Goal: Transaction & Acquisition: Purchase product/service

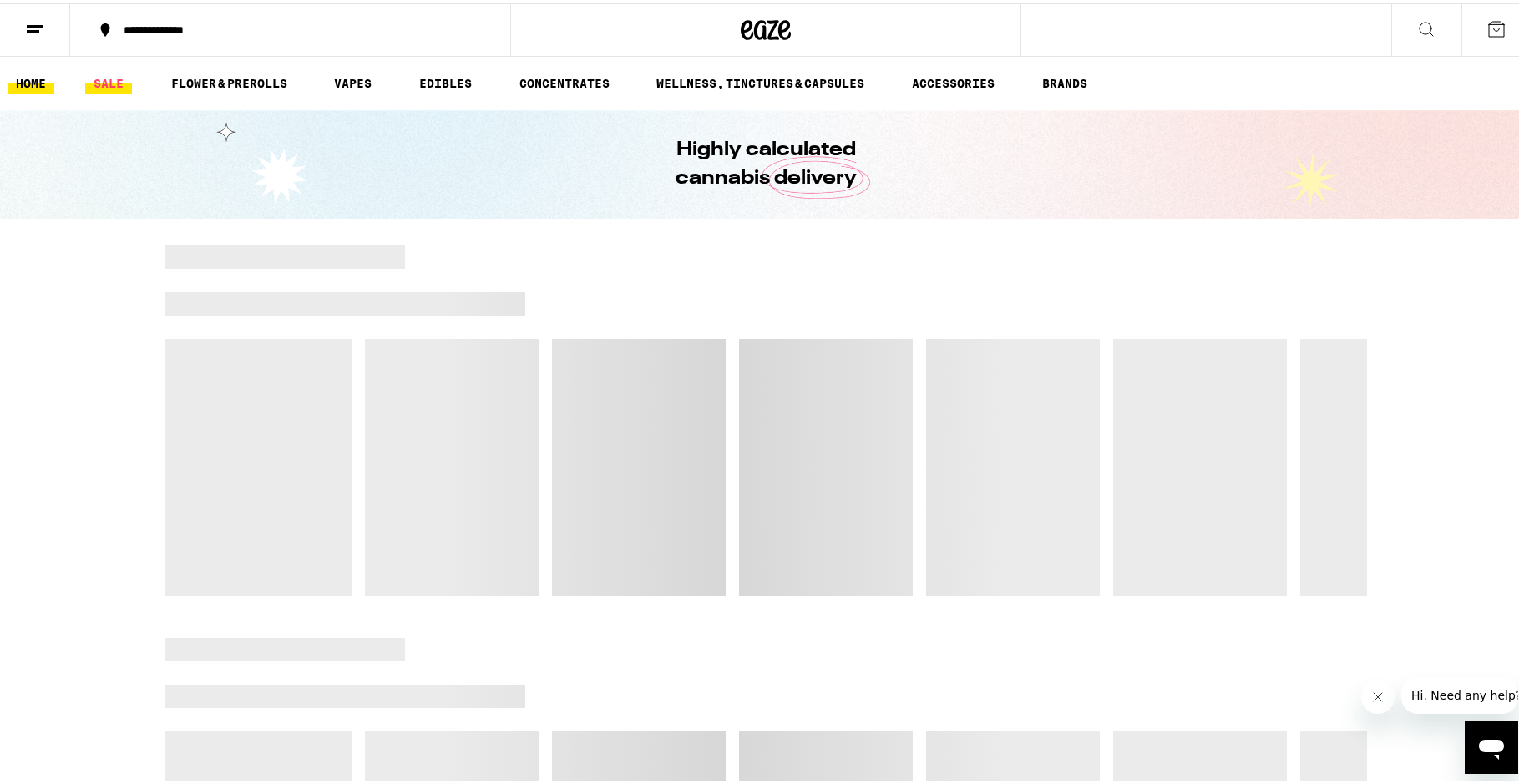
click at [98, 80] on link "SALE" at bounding box center [108, 80] width 46 height 20
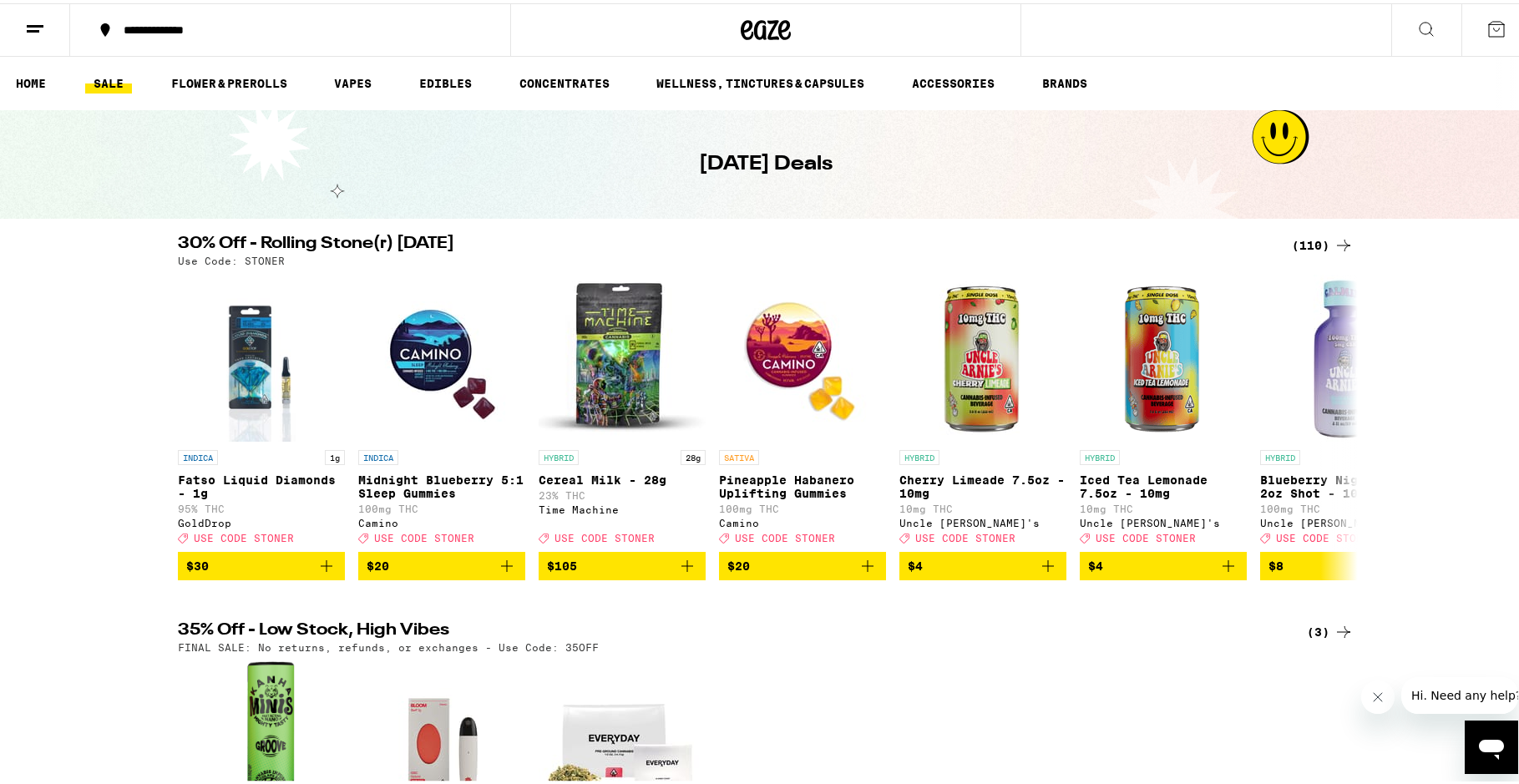
click at [124, 24] on div "**********" at bounding box center [299, 26] width 367 height 11
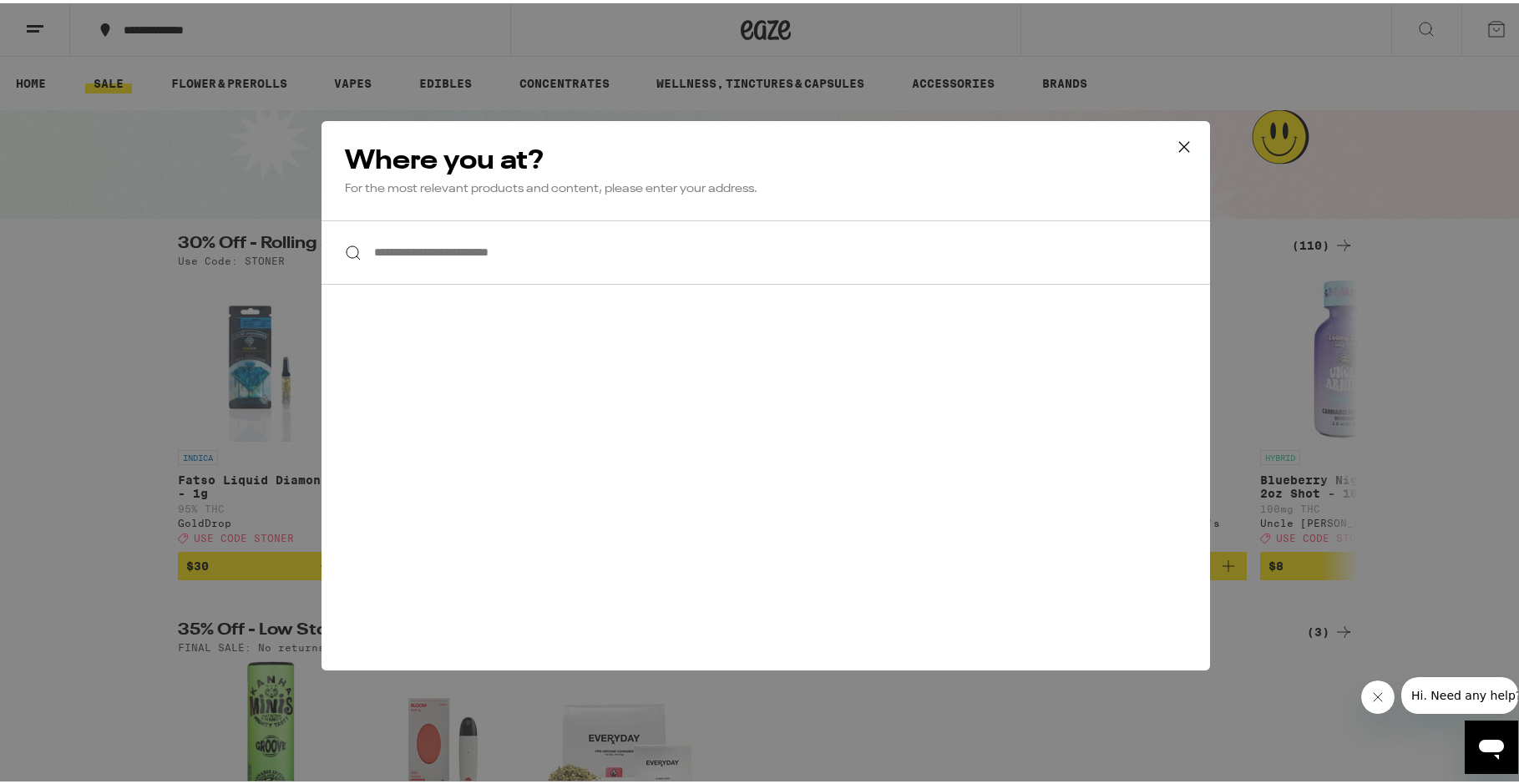
click at [101, 62] on div "**********" at bounding box center [766, 392] width 1532 height 784
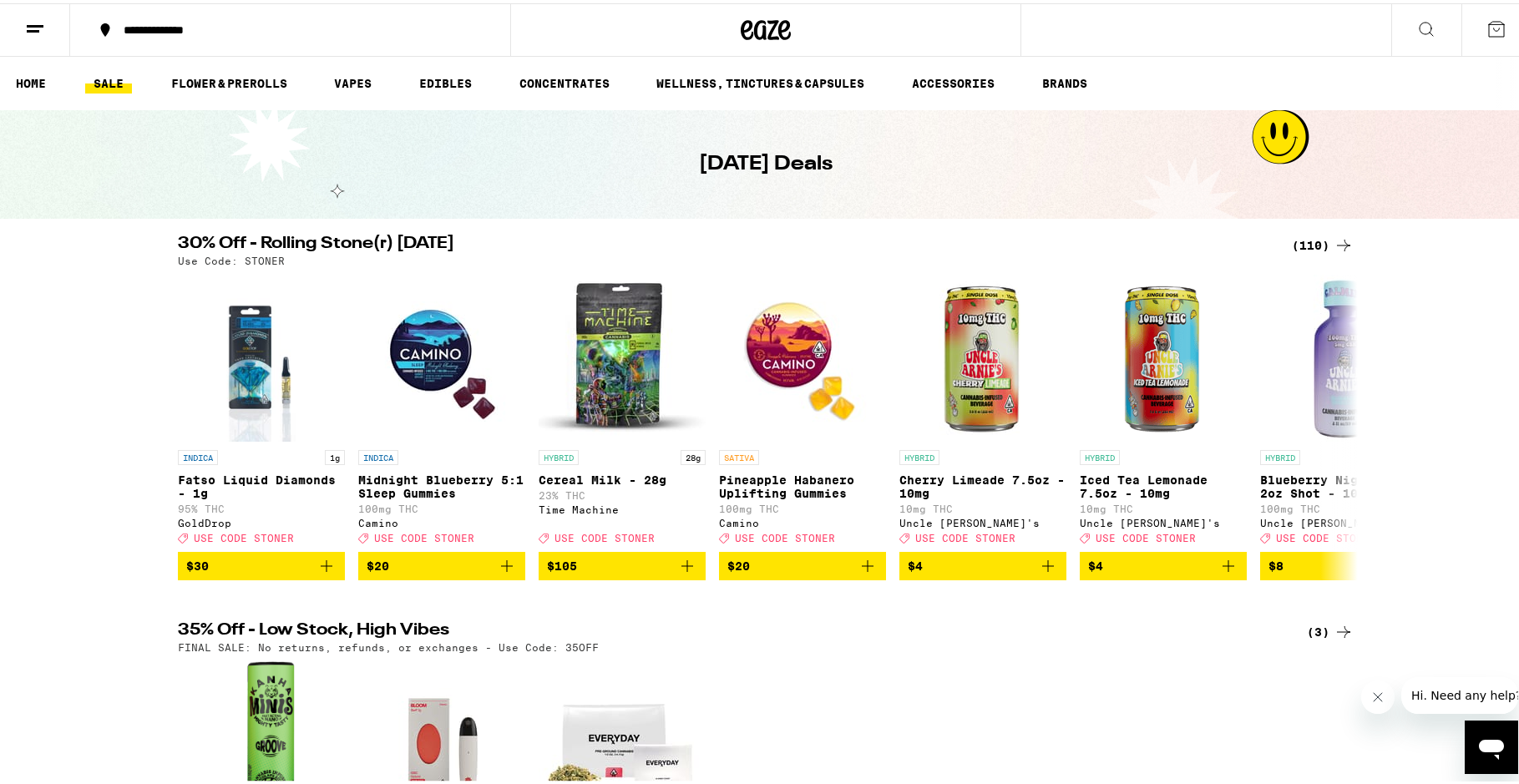
click at [31, 16] on icon at bounding box center [35, 25] width 20 height 20
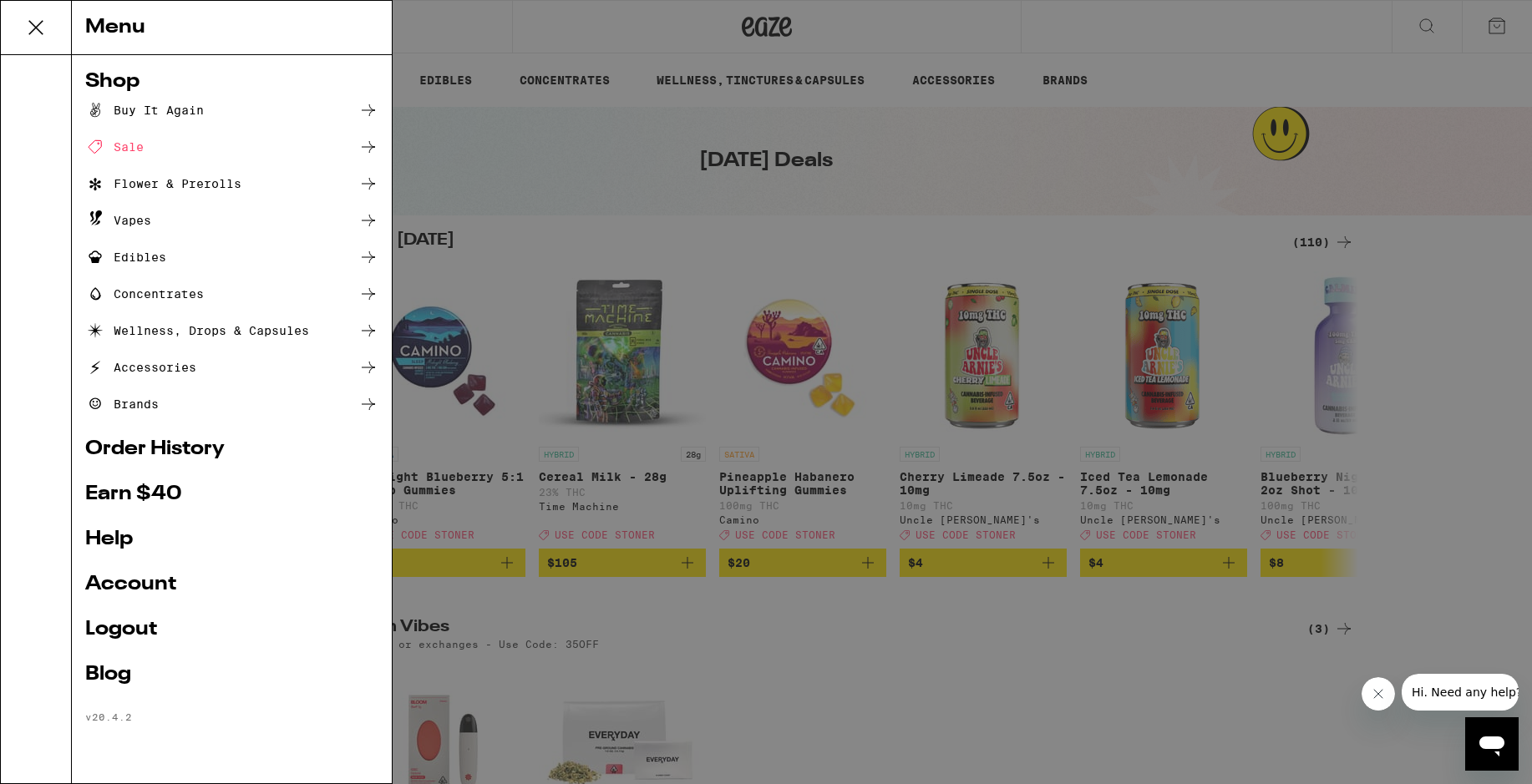
click at [526, 121] on div "Menu Shop Buy It Again Sale Flower & Prerolls Vapes Edibles Concentrates Wellne…" at bounding box center [766, 392] width 1532 height 784
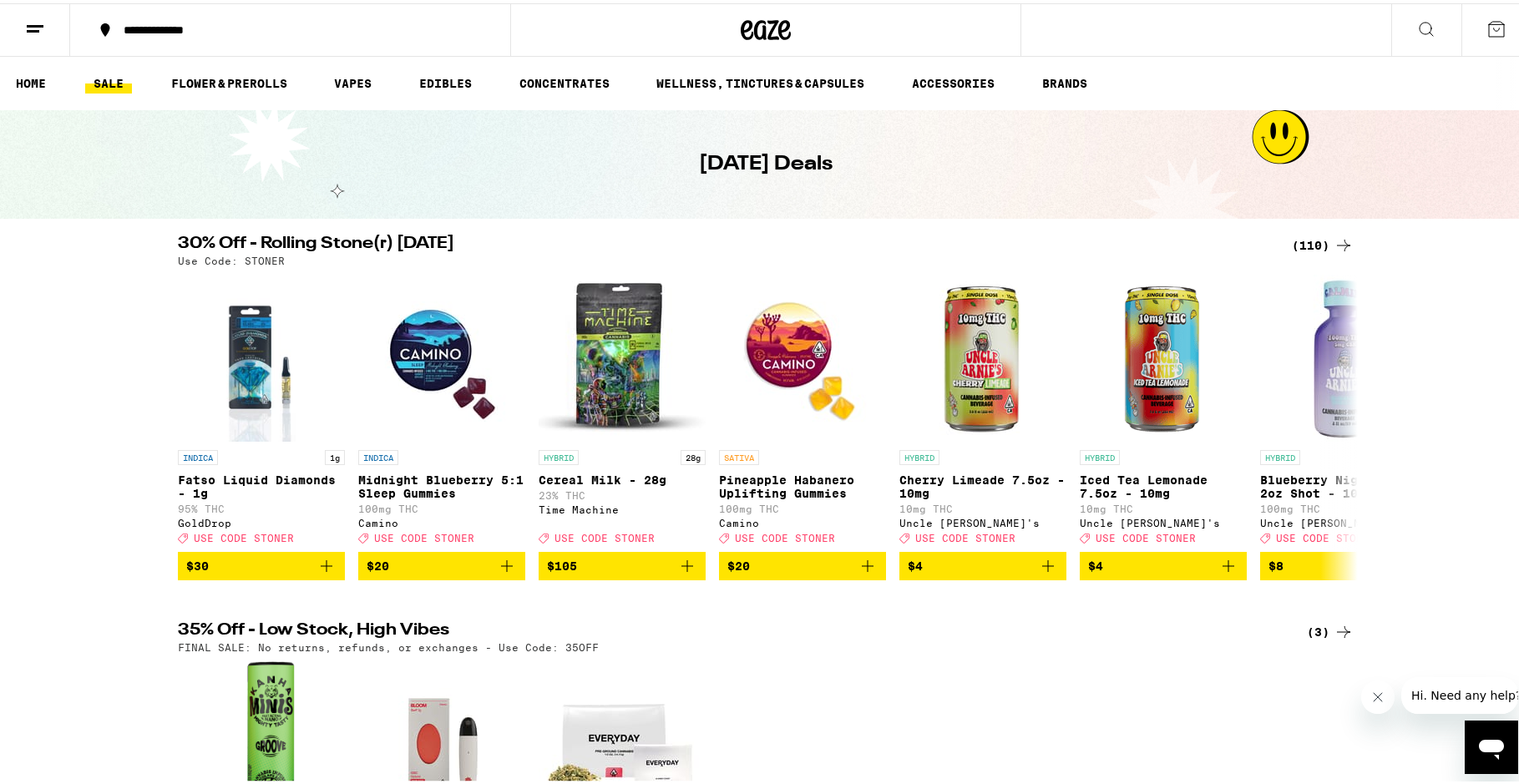
click at [1327, 248] on div "(110)" at bounding box center [1323, 242] width 62 height 20
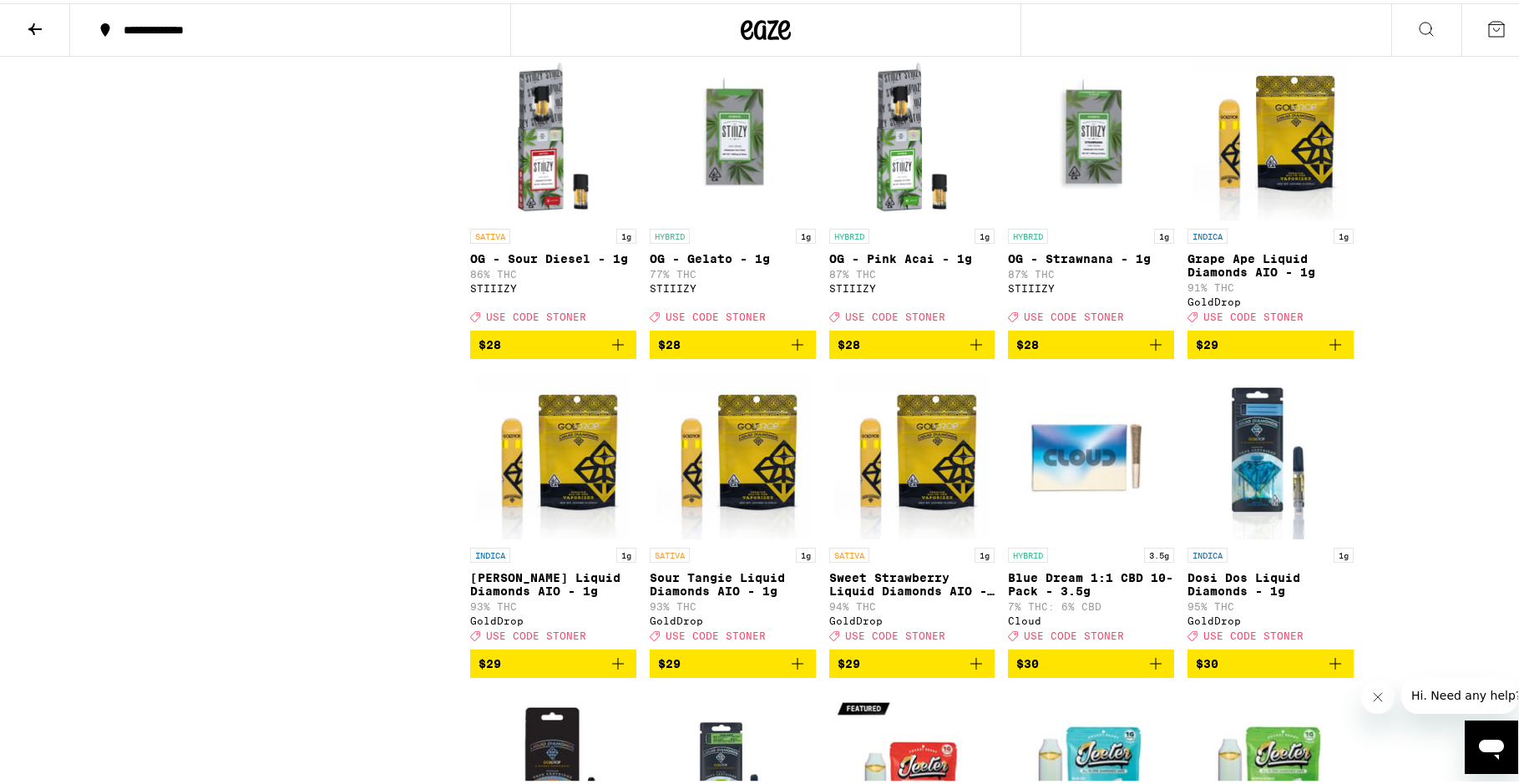
scroll to position [3919, 0]
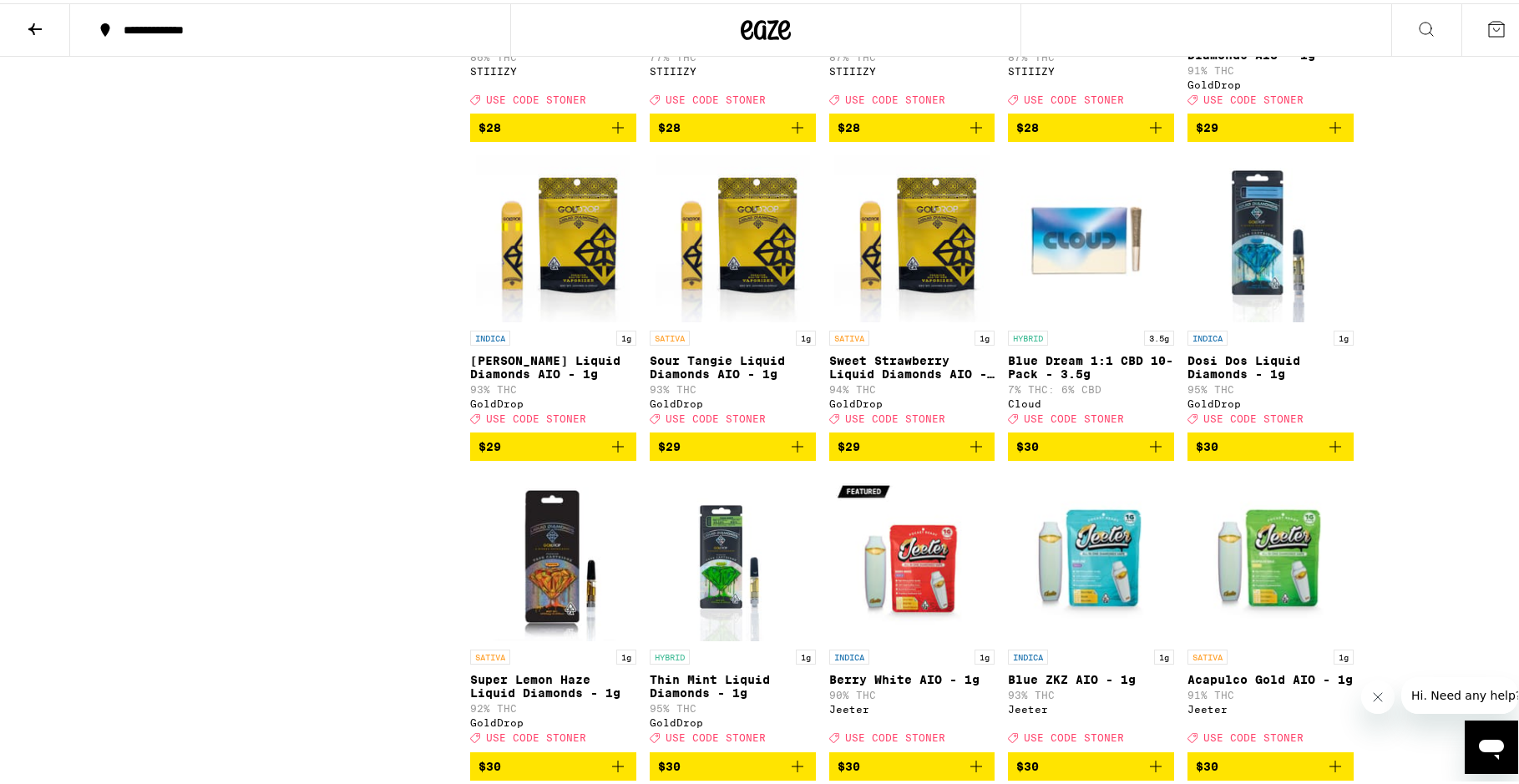
click at [791, 454] on icon "Add to bag" at bounding box center [798, 443] width 20 height 20
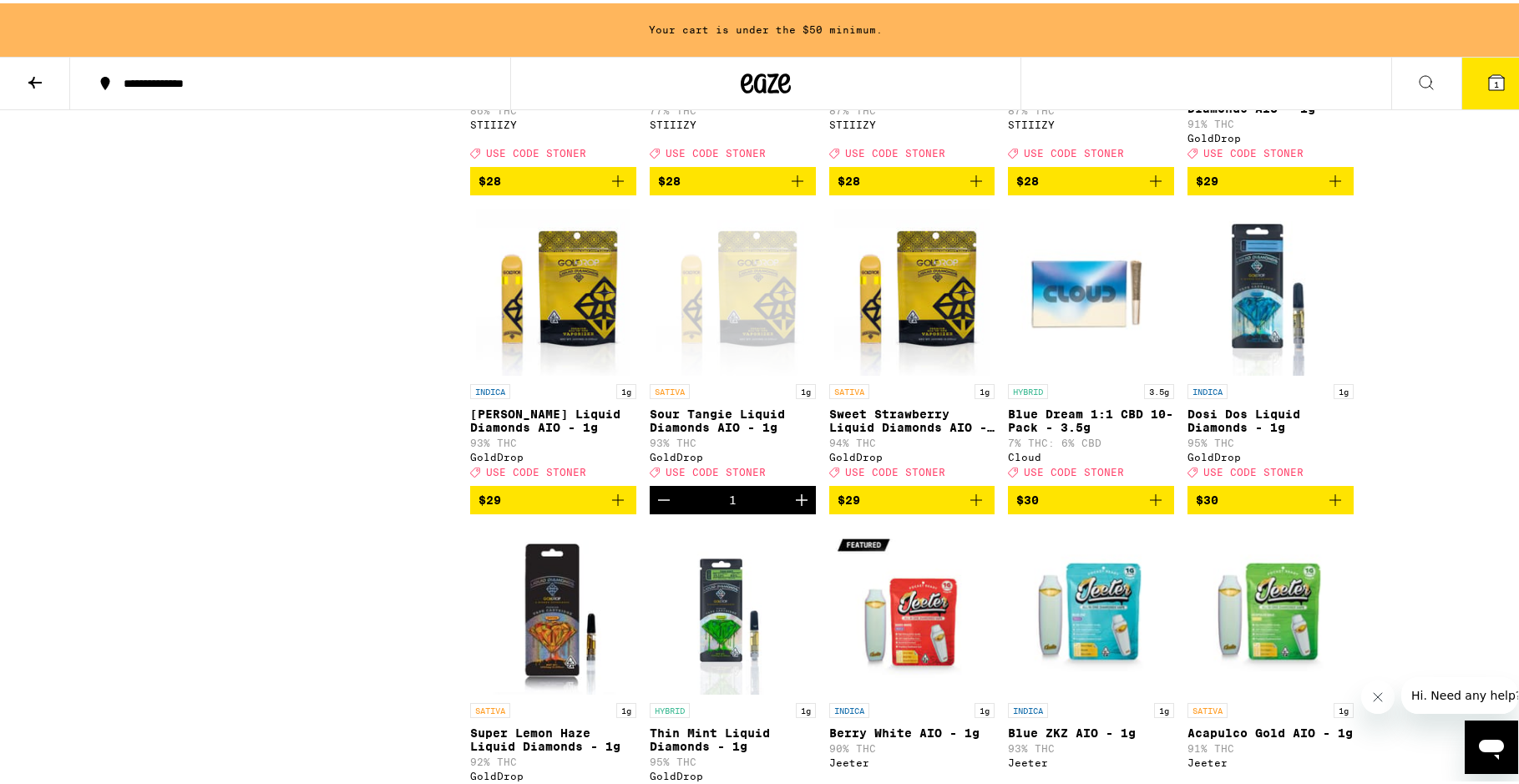
scroll to position [3972, 0]
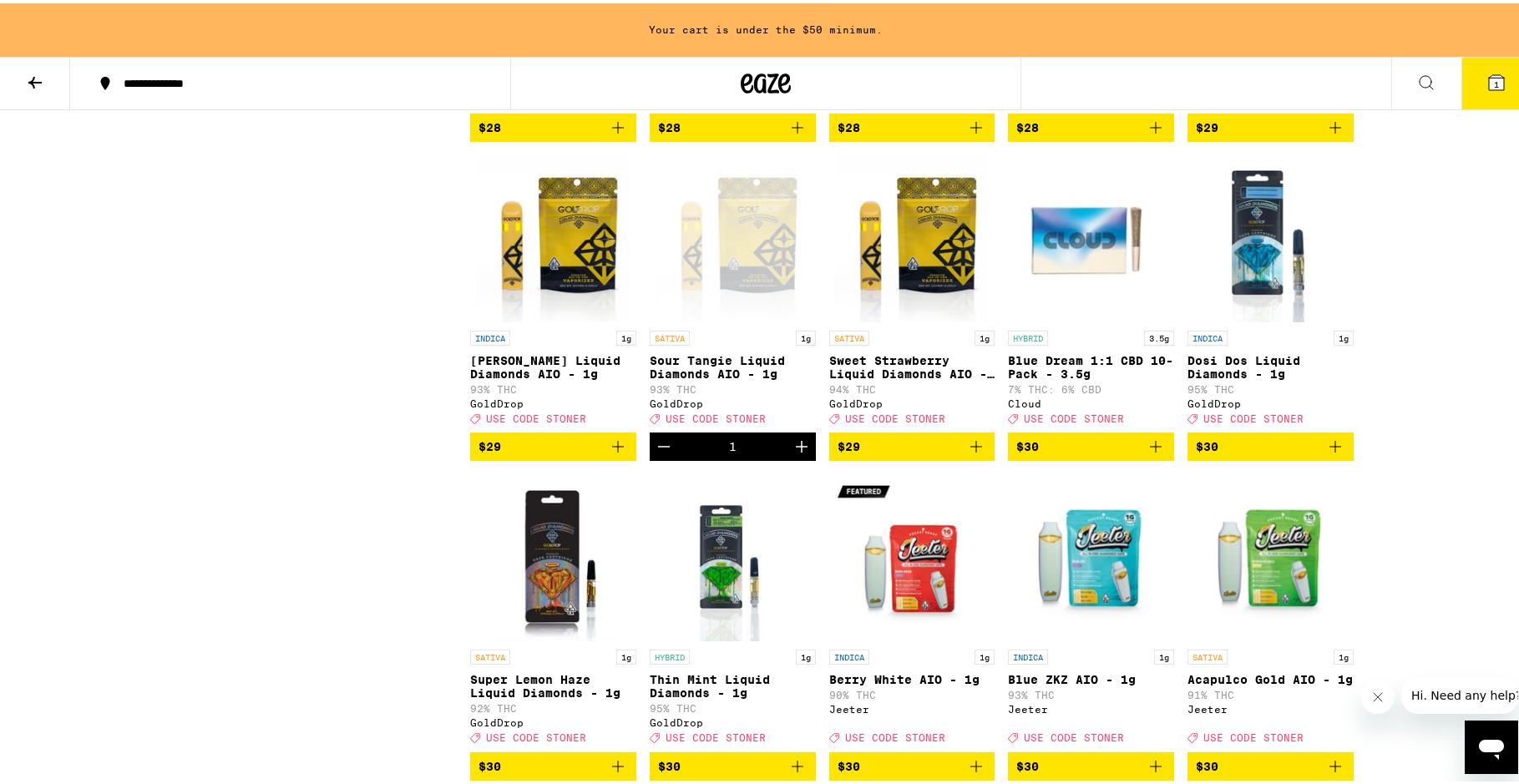
click at [658, 454] on icon "Decrement" at bounding box center [664, 443] width 20 height 20
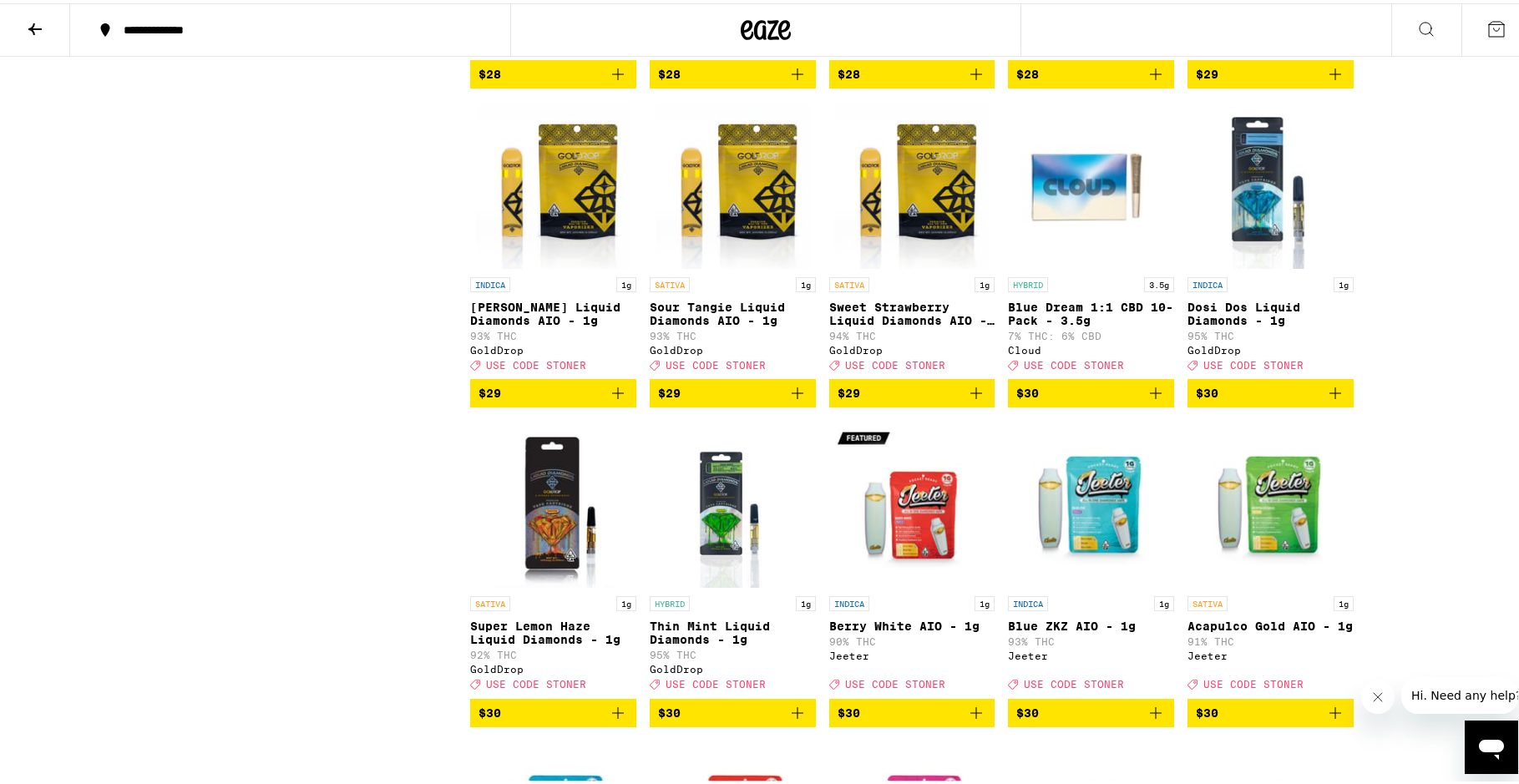
scroll to position [3919, 0]
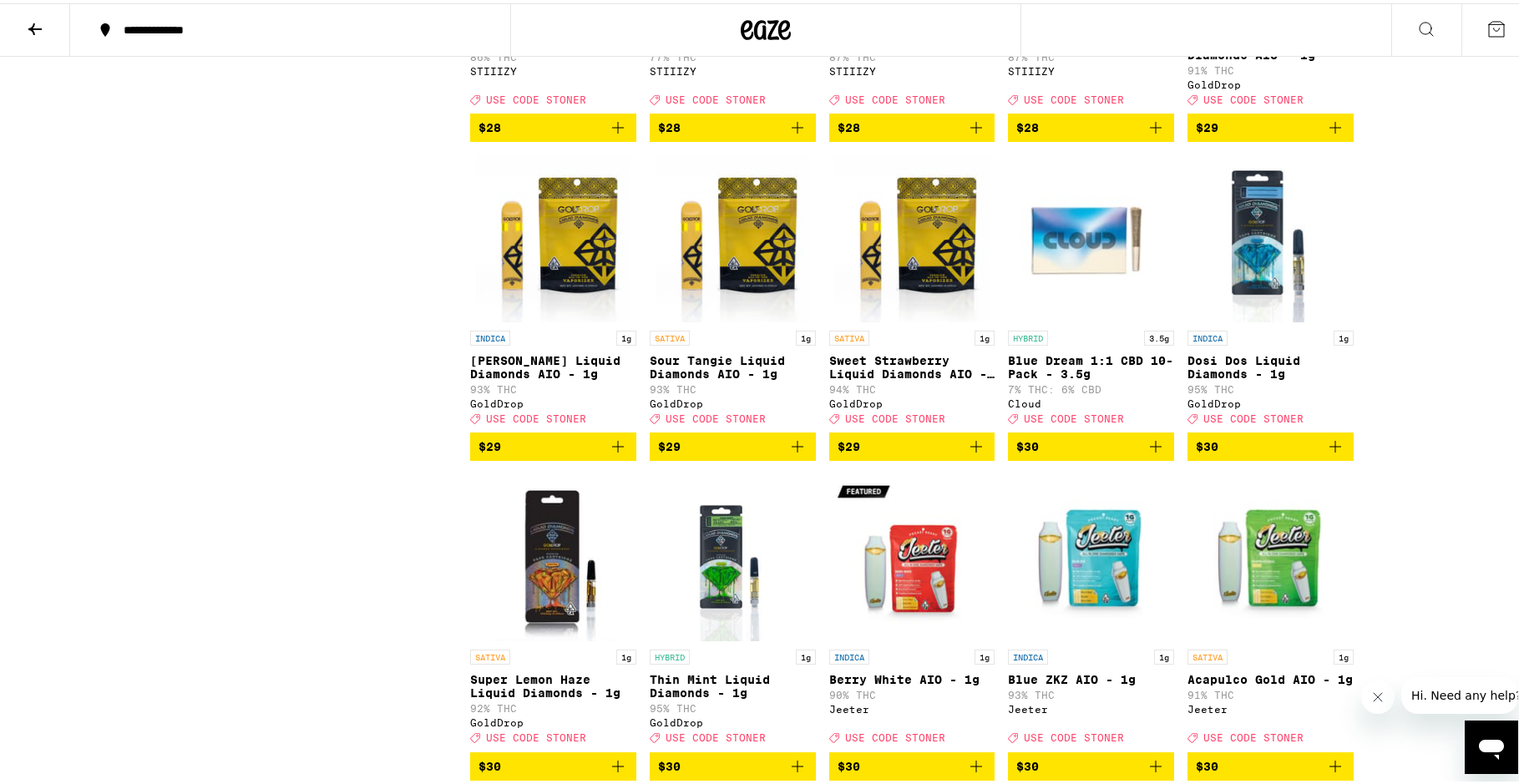
click at [973, 454] on icon "Add to bag" at bounding box center [976, 443] width 20 height 20
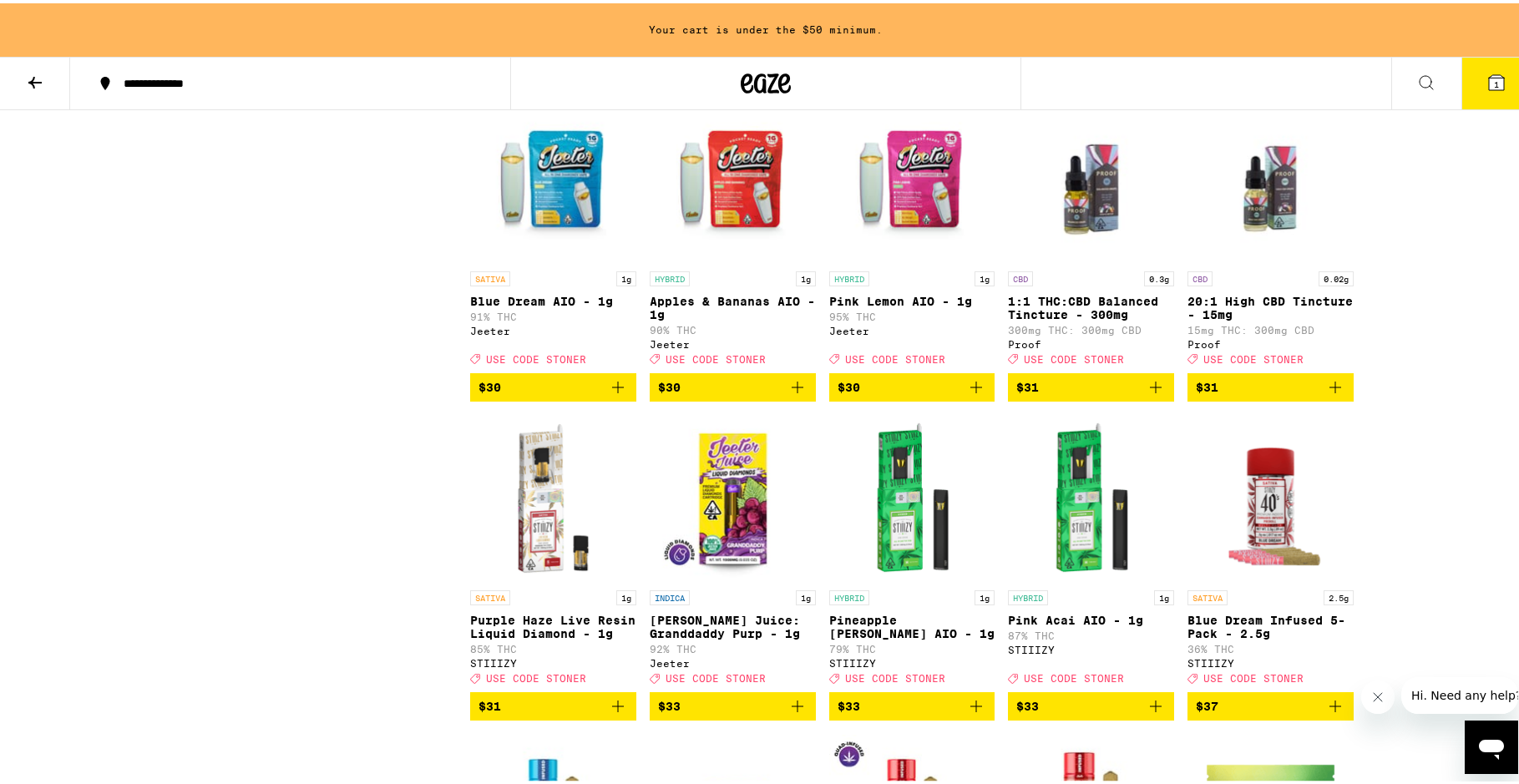
scroll to position [4640, 0]
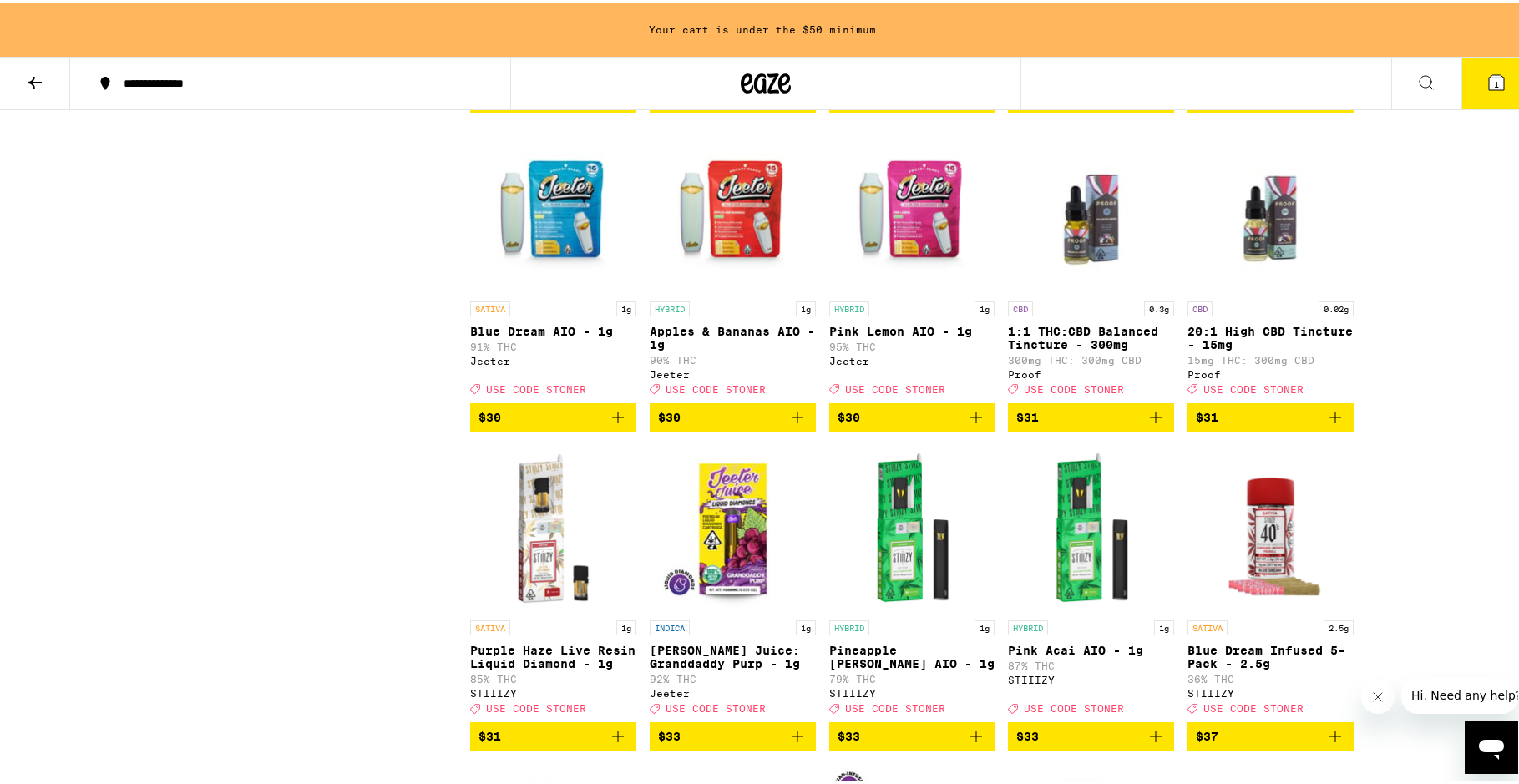
click at [794, 424] on icon "Add to bag" at bounding box center [798, 413] width 20 height 20
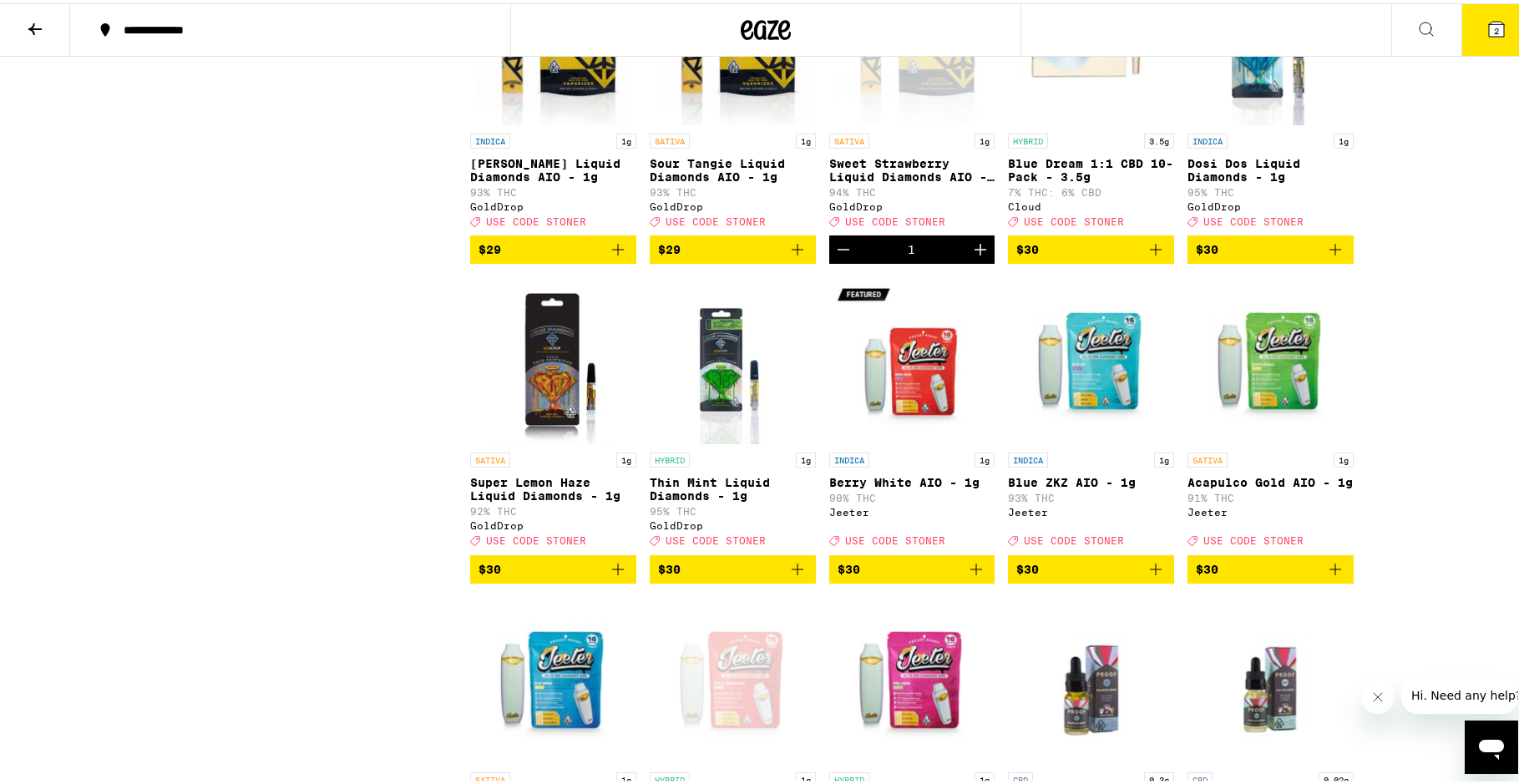
scroll to position [4086, 0]
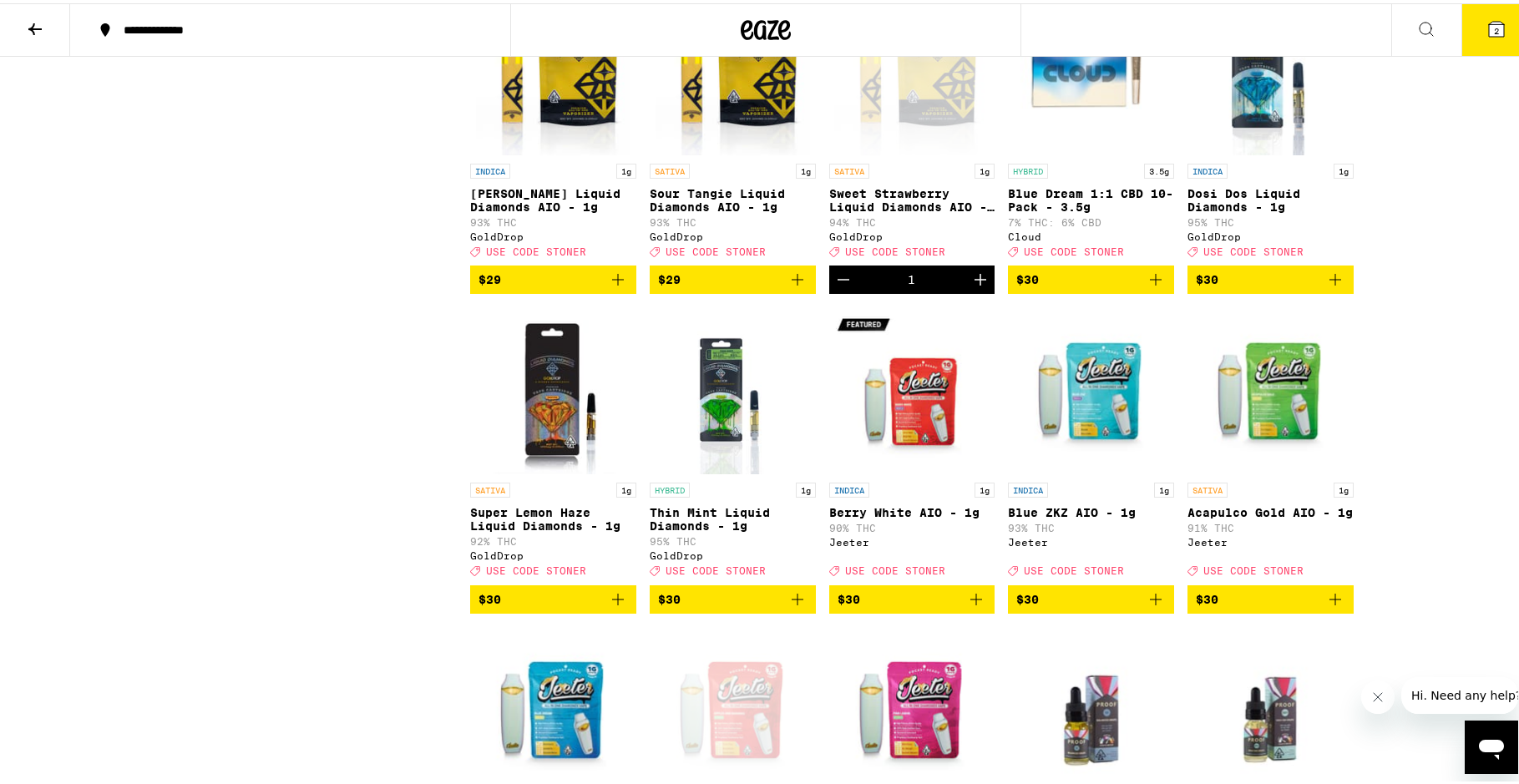
click at [616, 287] on icon "Add to bag" at bounding box center [617, 276] width 20 height 20
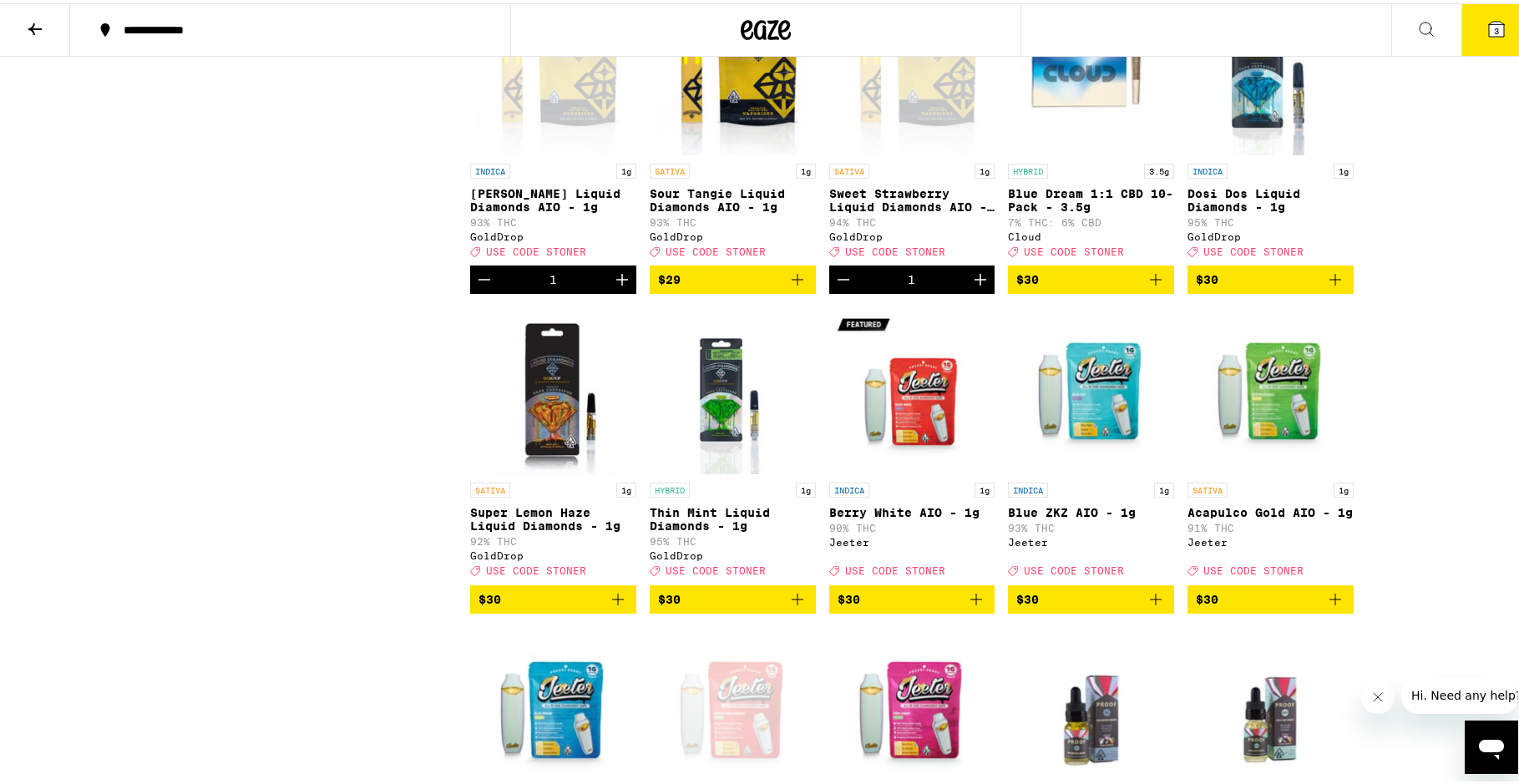
click at [1495, 26] on span "3" at bounding box center [1497, 27] width 5 height 10
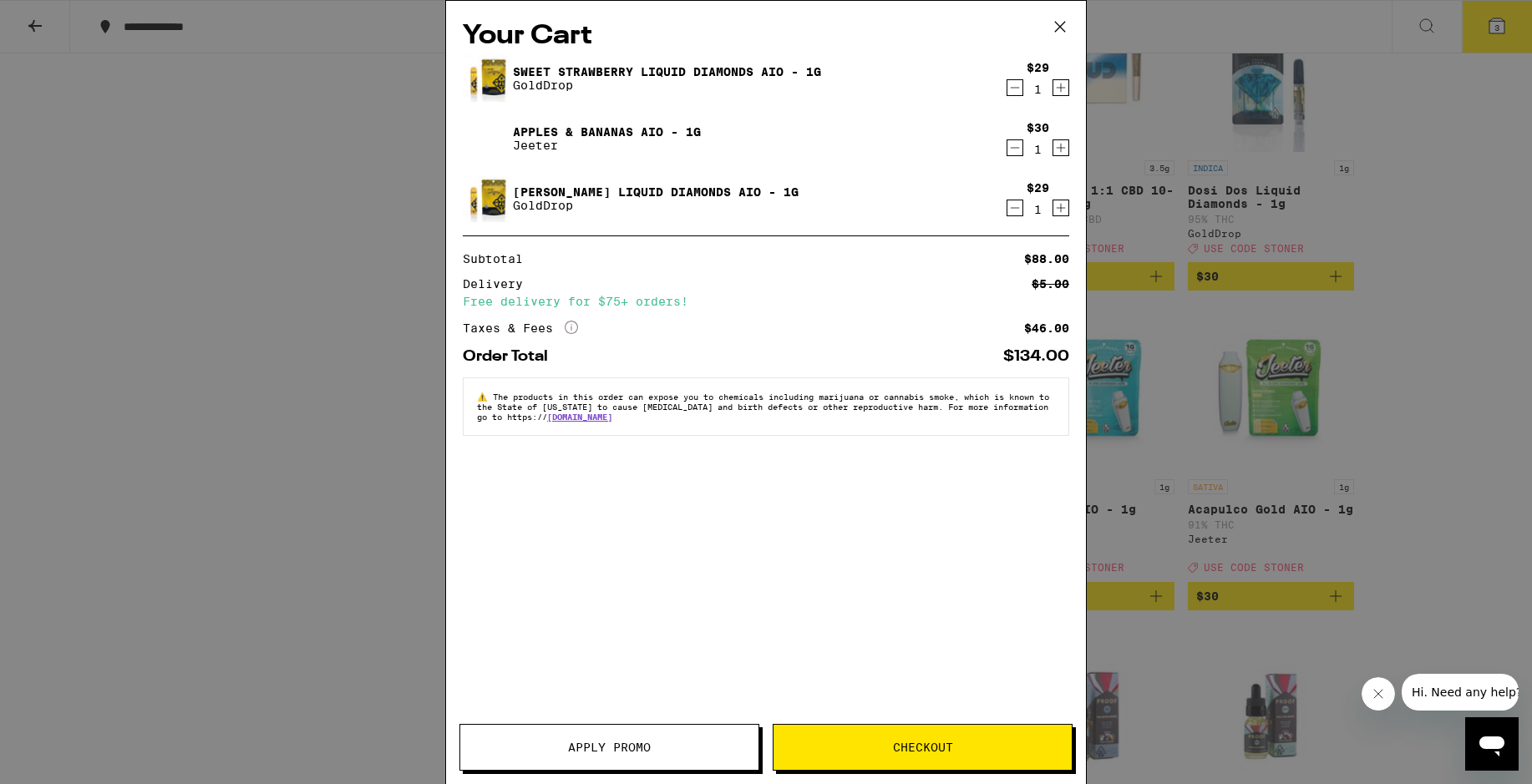
click at [625, 745] on span "Apply Promo" at bounding box center [609, 746] width 83 height 11
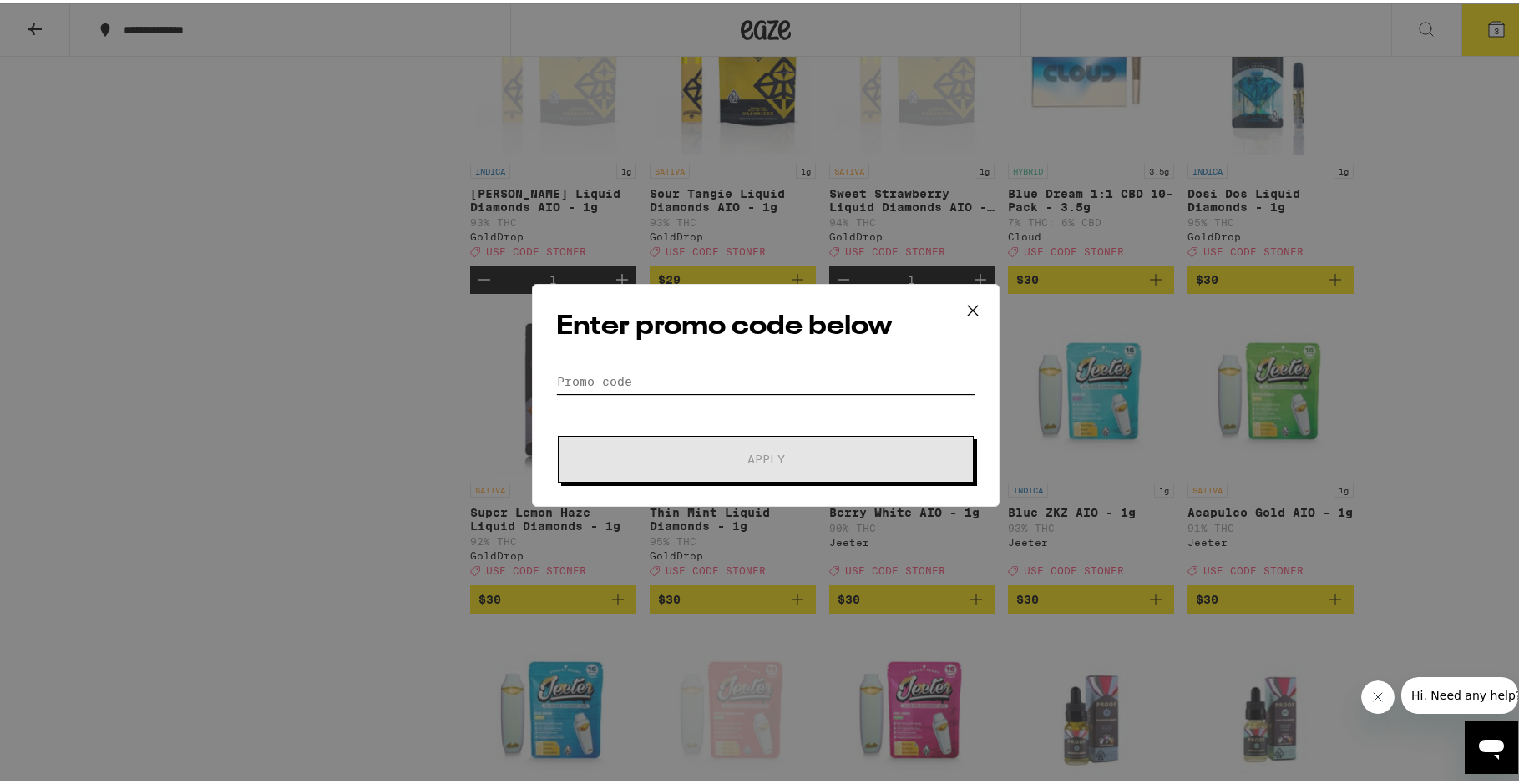
click at [738, 377] on input "Promo Code" at bounding box center [765, 378] width 419 height 25
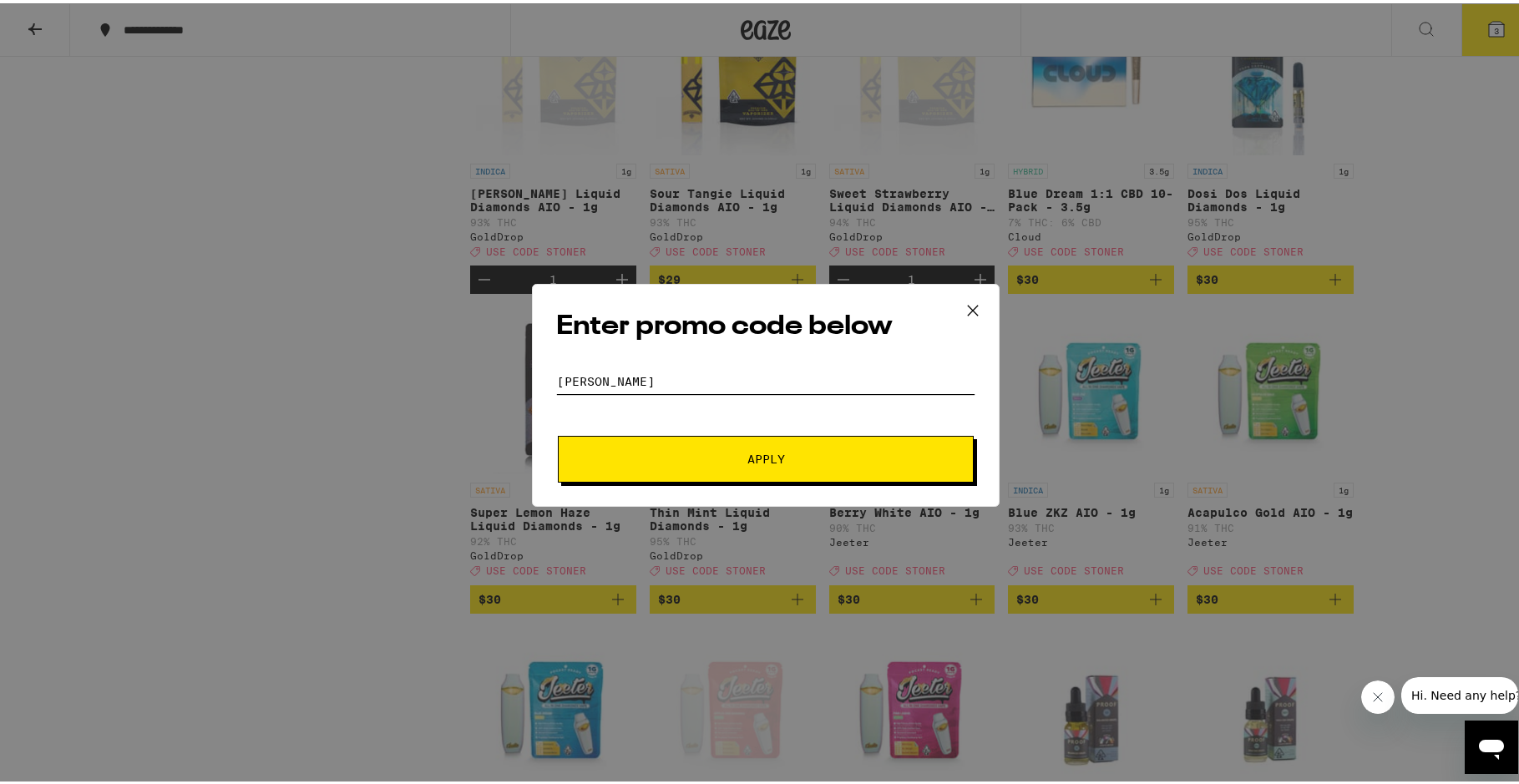
type input "stoner"
click at [748, 475] on button "Apply" at bounding box center [766, 455] width 416 height 46
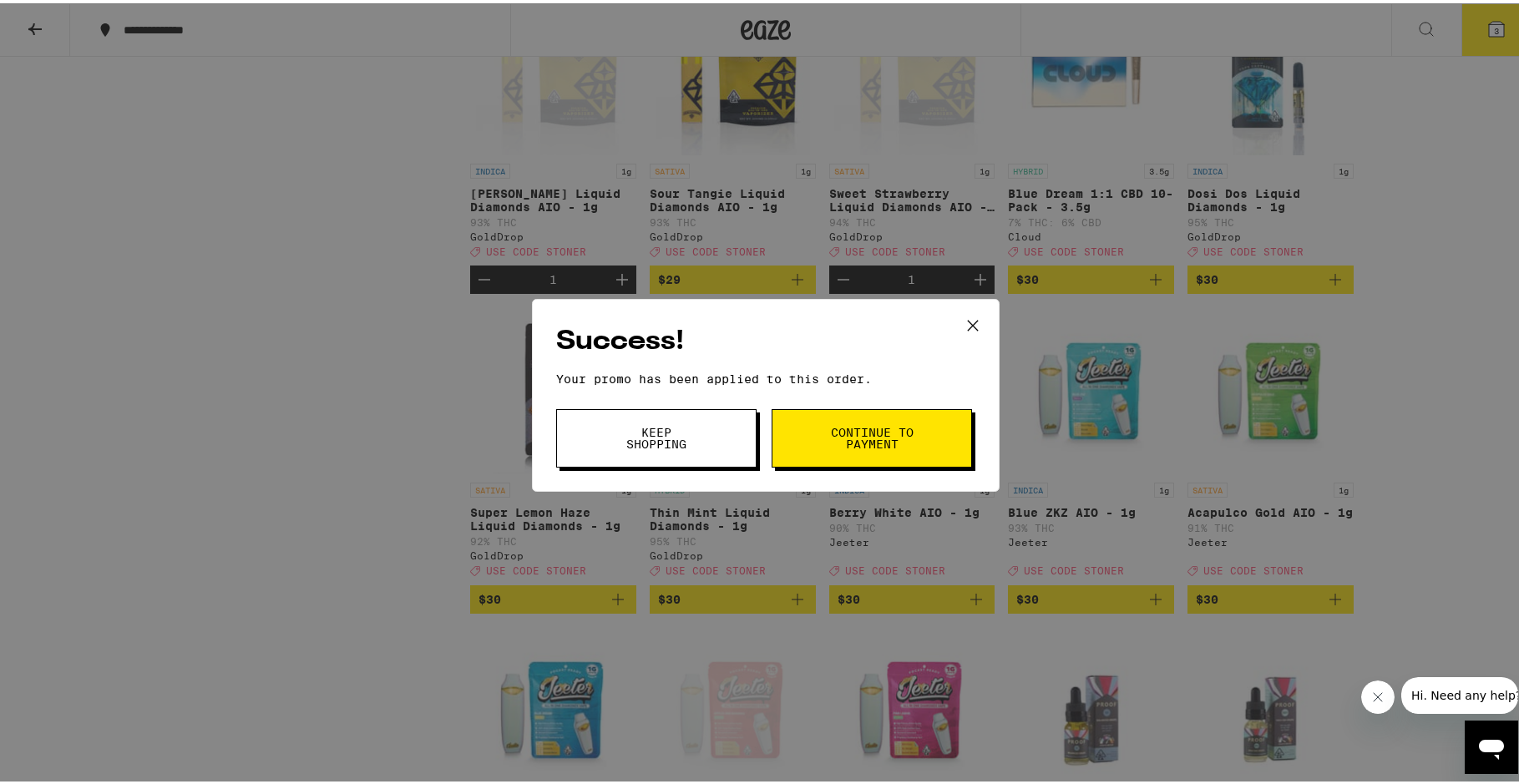
click at [848, 452] on button "Continue to payment" at bounding box center [872, 434] width 200 height 59
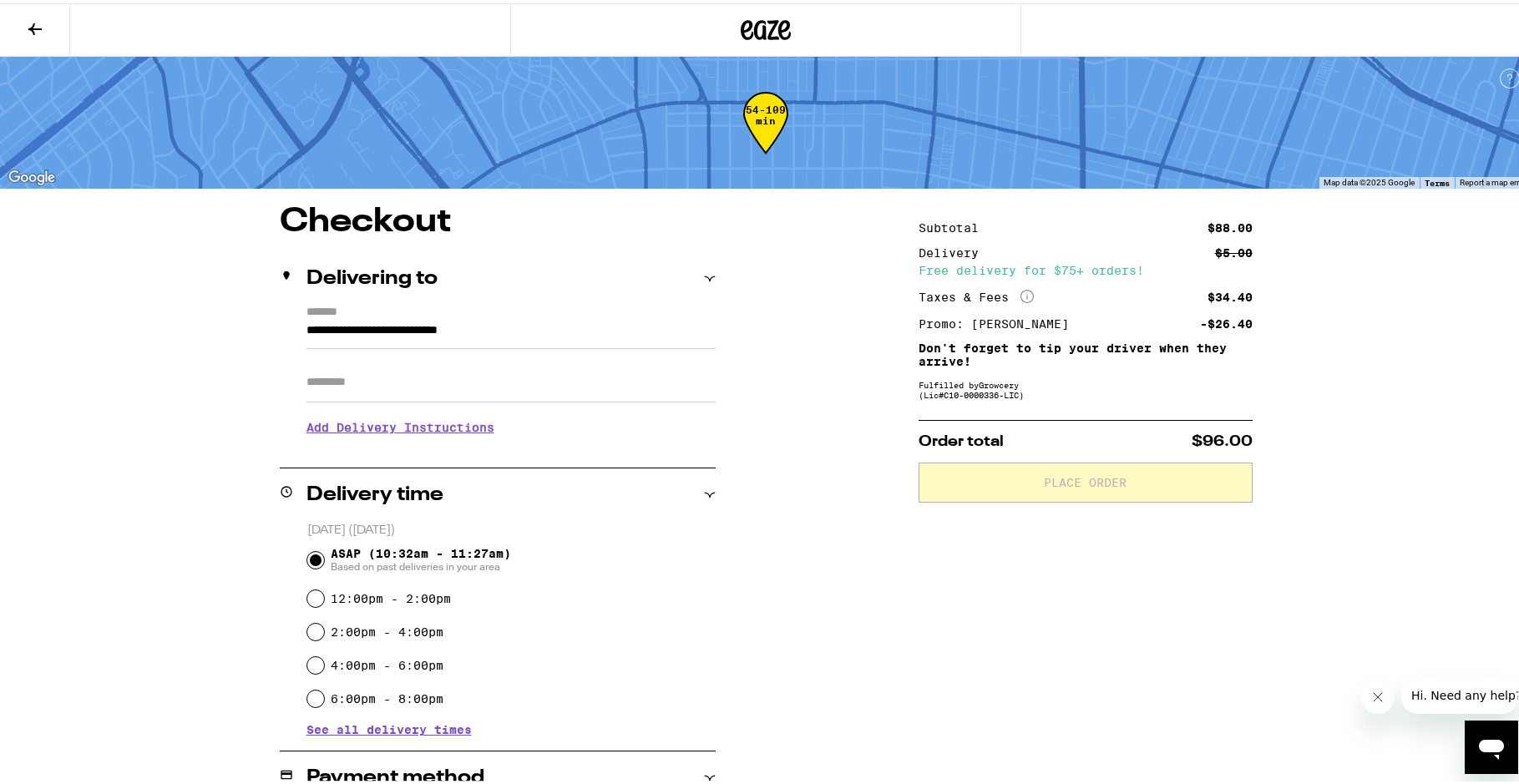
click at [387, 391] on input "Apt/Suite" at bounding box center [512, 379] width 409 height 40
click at [791, 470] on div "**********" at bounding box center [765, 690] width 1202 height 976
click at [412, 428] on h3 "Add Delivery Instructions" at bounding box center [512, 424] width 409 height 38
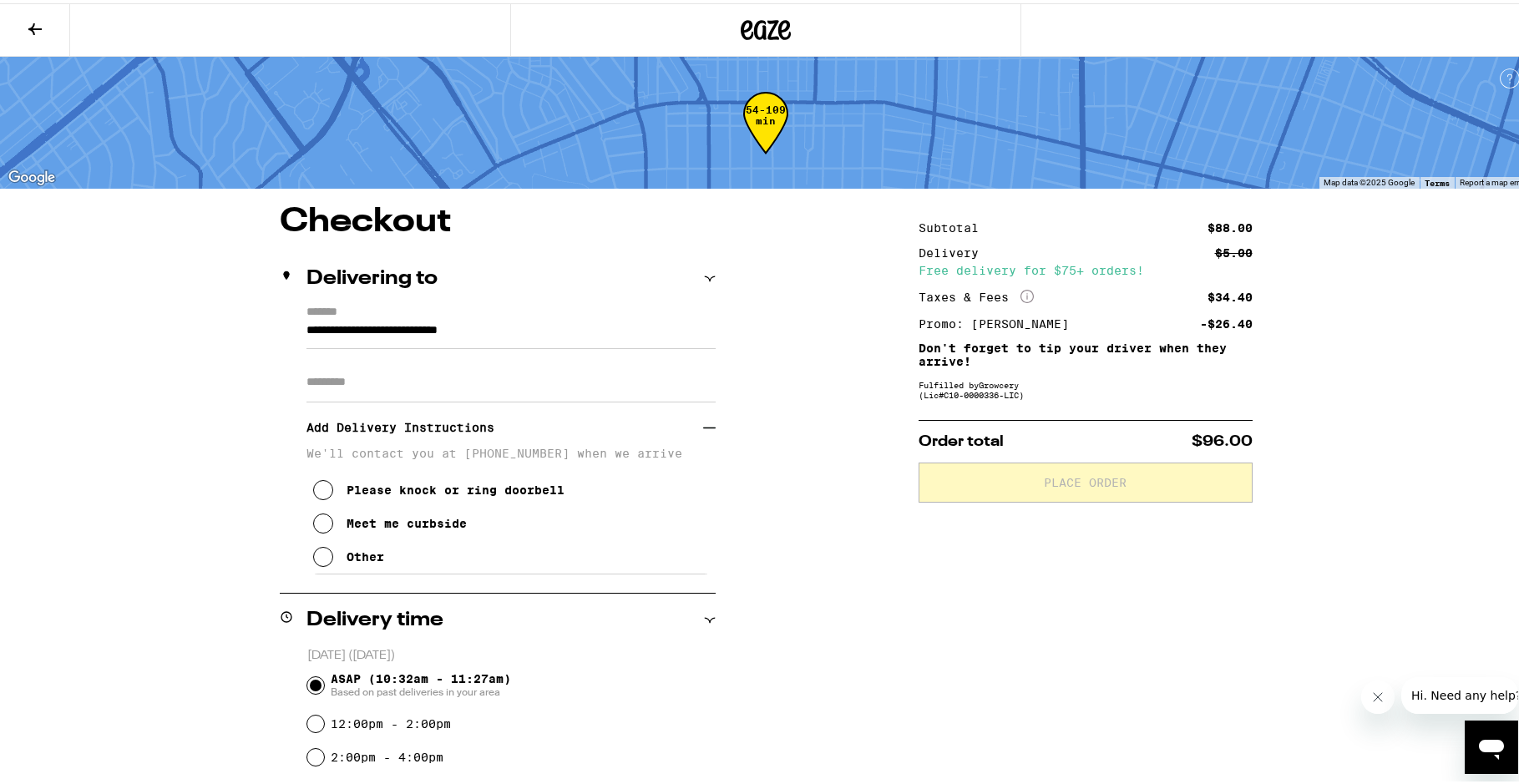
click at [346, 522] on div "Meet me curbside" at bounding box center [407, 519] width 121 height 13
click at [411, 373] on input "Apt/Suite" at bounding box center [512, 379] width 409 height 40
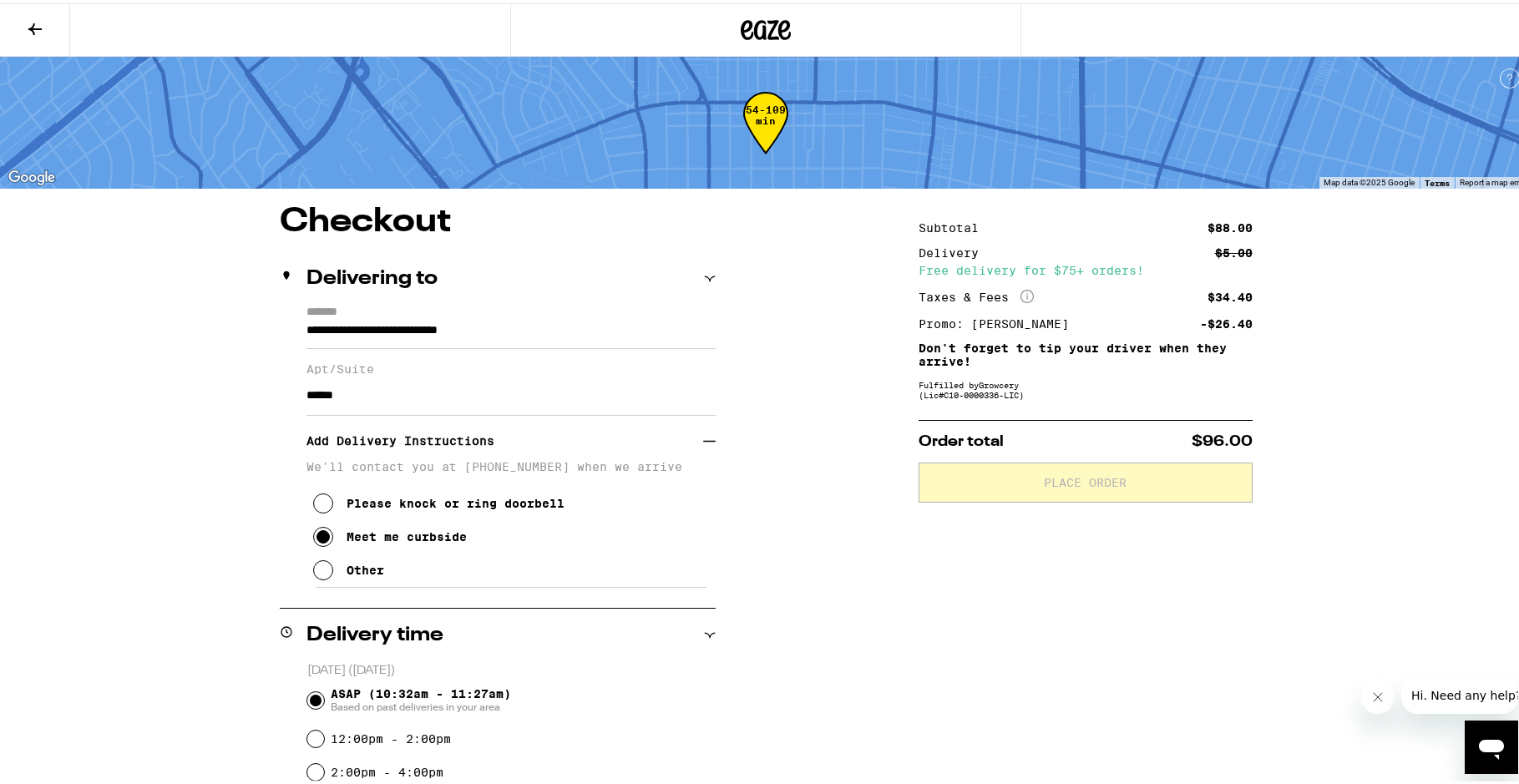
click at [858, 606] on div "**********" at bounding box center [765, 760] width 1202 height 1116
drag, startPoint x: 379, startPoint y: 398, endPoint x: 181, endPoint y: 385, distance: 198.4
click at [182, 385] on div "**********" at bounding box center [765, 760] width 1202 height 1116
click at [786, 506] on div "**********" at bounding box center [765, 760] width 1202 height 1116
click at [363, 399] on input "*" at bounding box center [512, 392] width 409 height 40
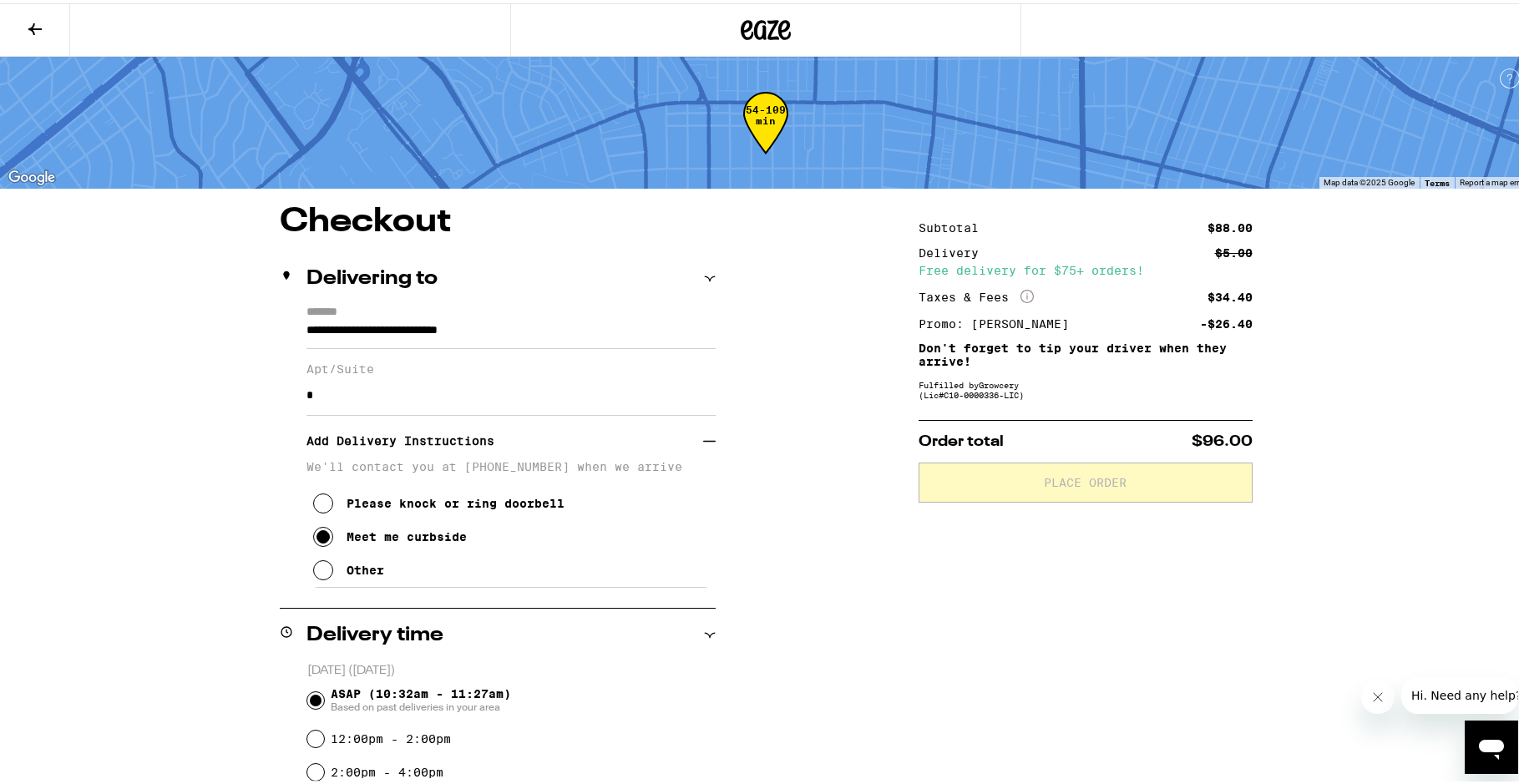
type input "******"
click at [812, 606] on div "**********" at bounding box center [765, 760] width 1202 height 1116
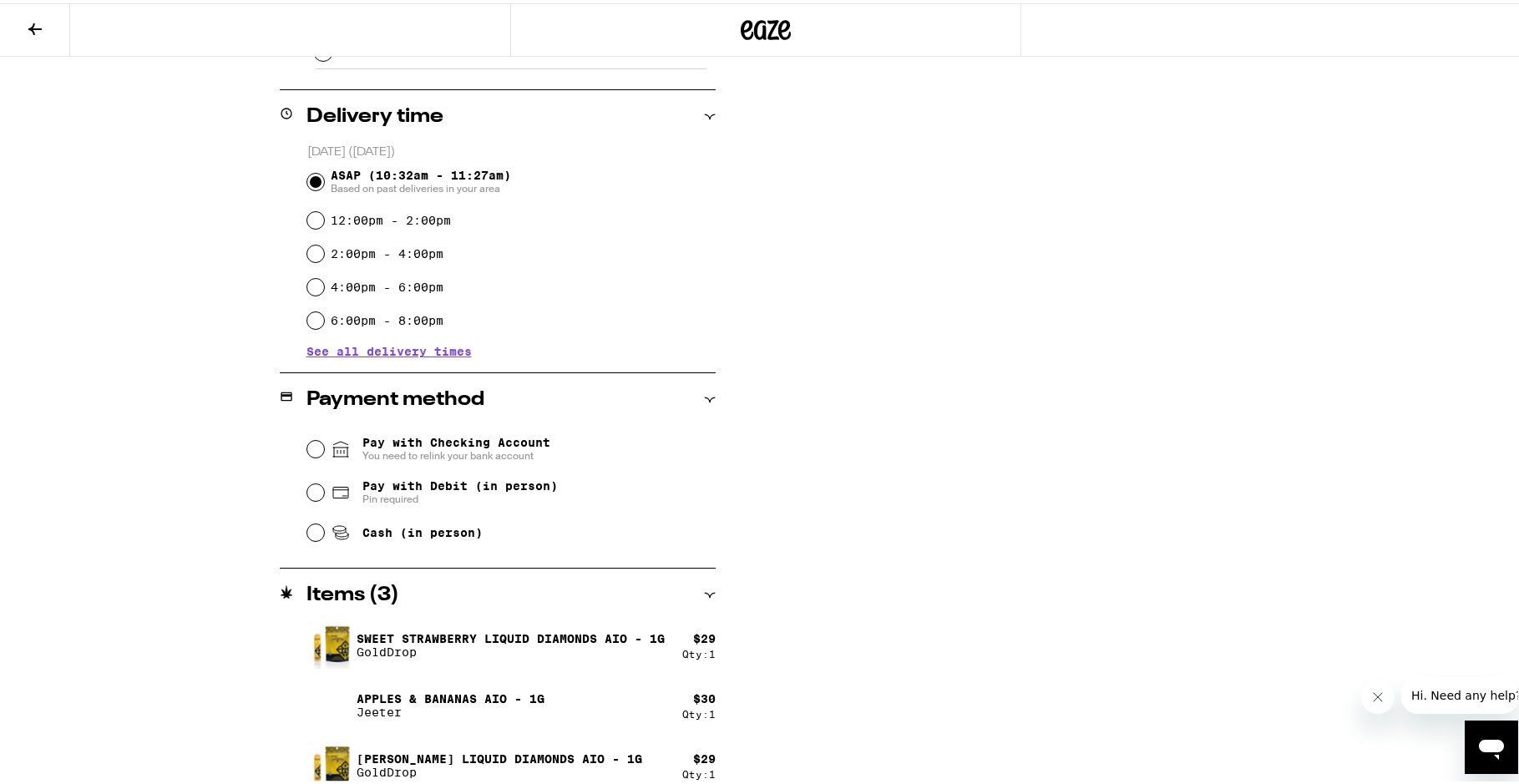
scroll to position [534, 0]
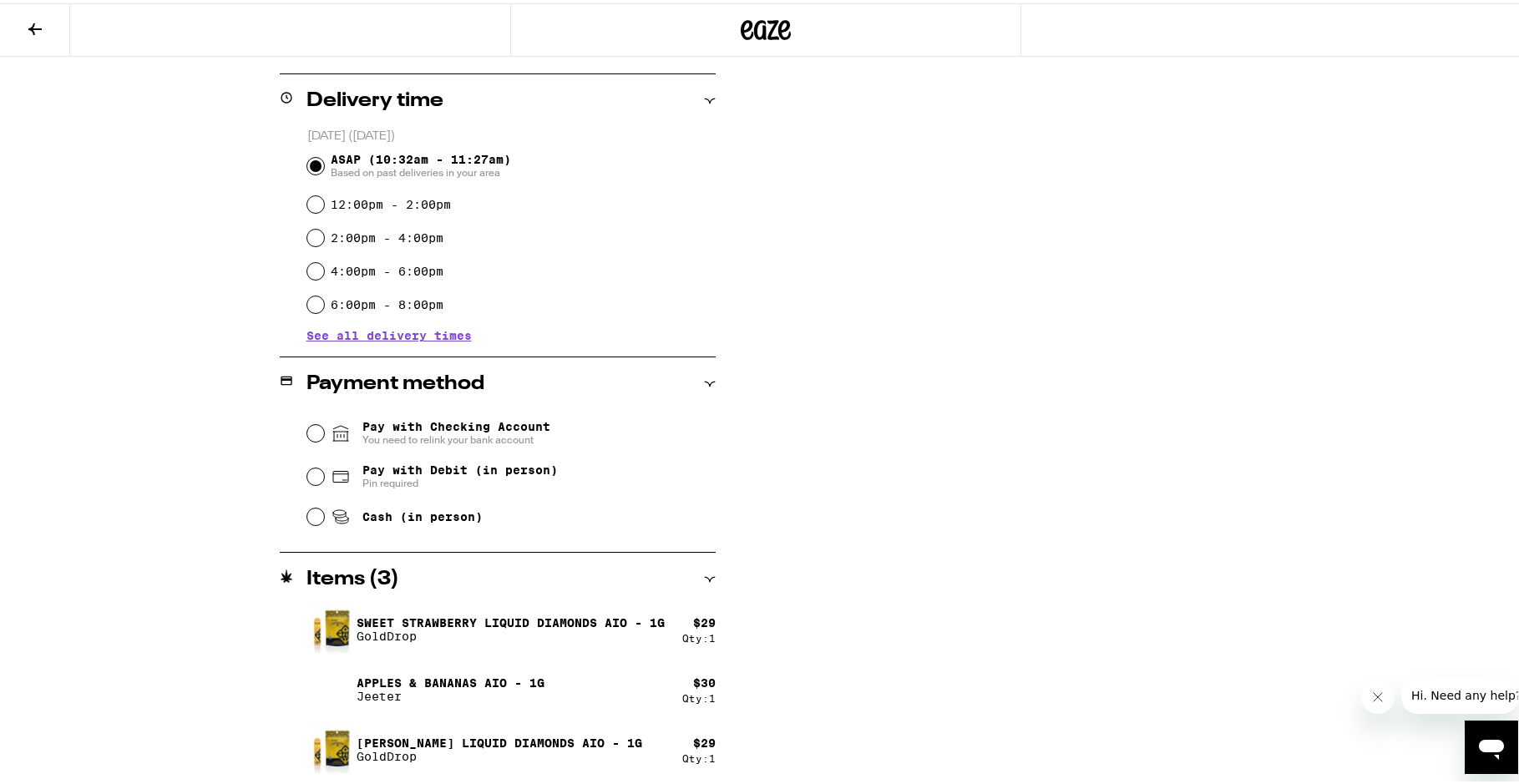
click at [386, 517] on span "Cash (in person)" at bounding box center [423, 513] width 121 height 13
click at [324, 517] on input "Cash (in person)" at bounding box center [316, 513] width 17 height 17
radio input "true"
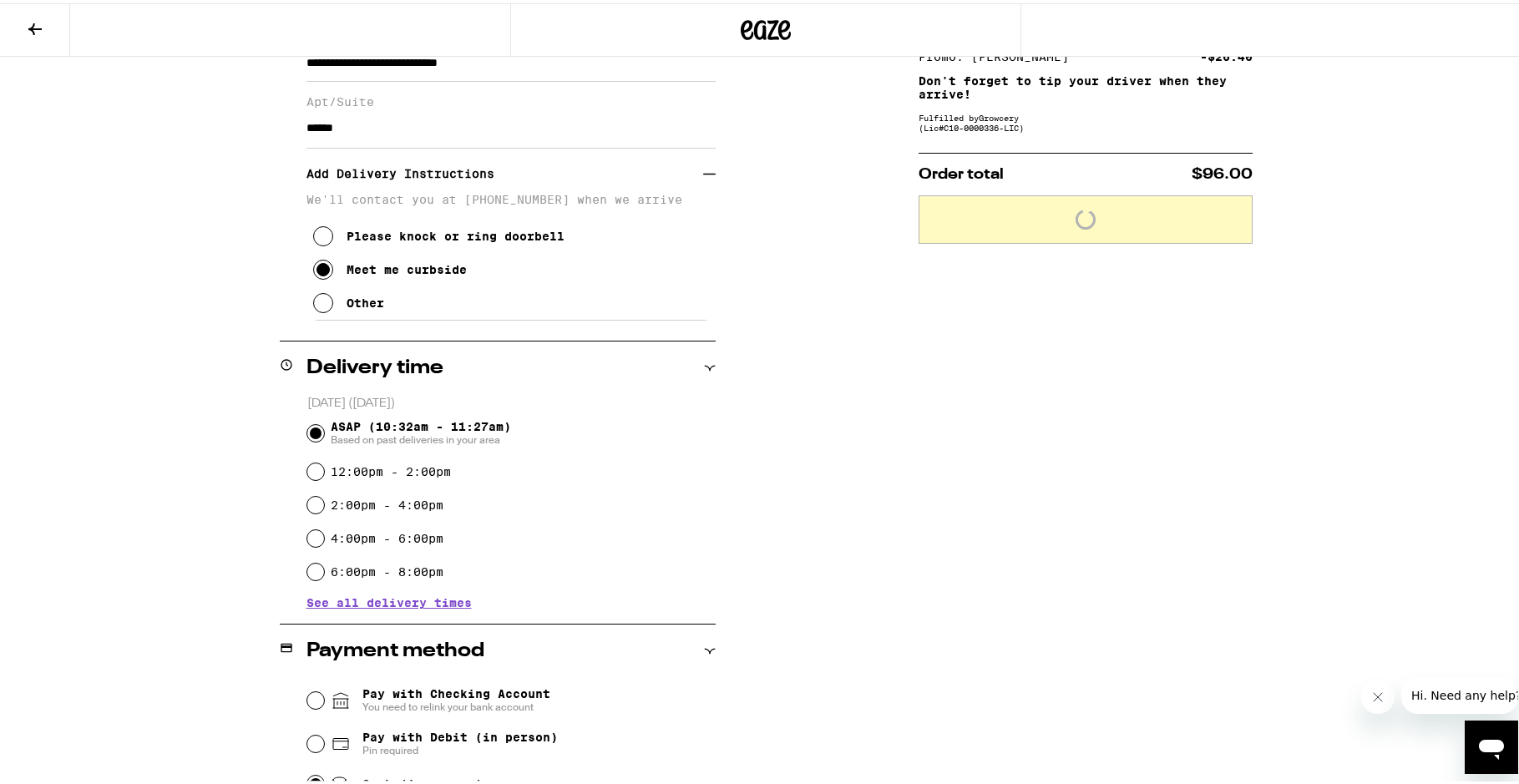
scroll to position [117, 0]
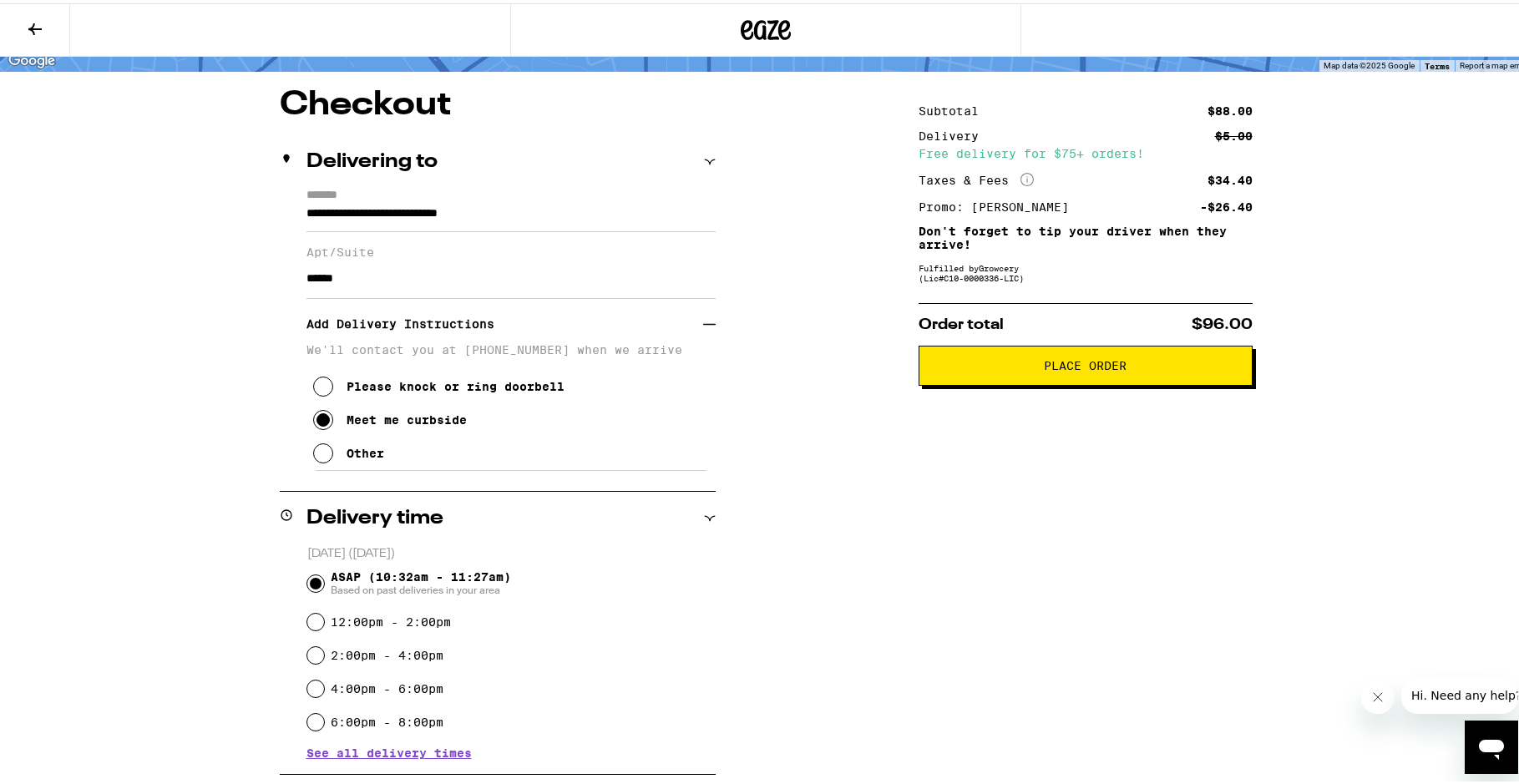
click at [1079, 365] on span "Place Order" at bounding box center [1085, 362] width 83 height 11
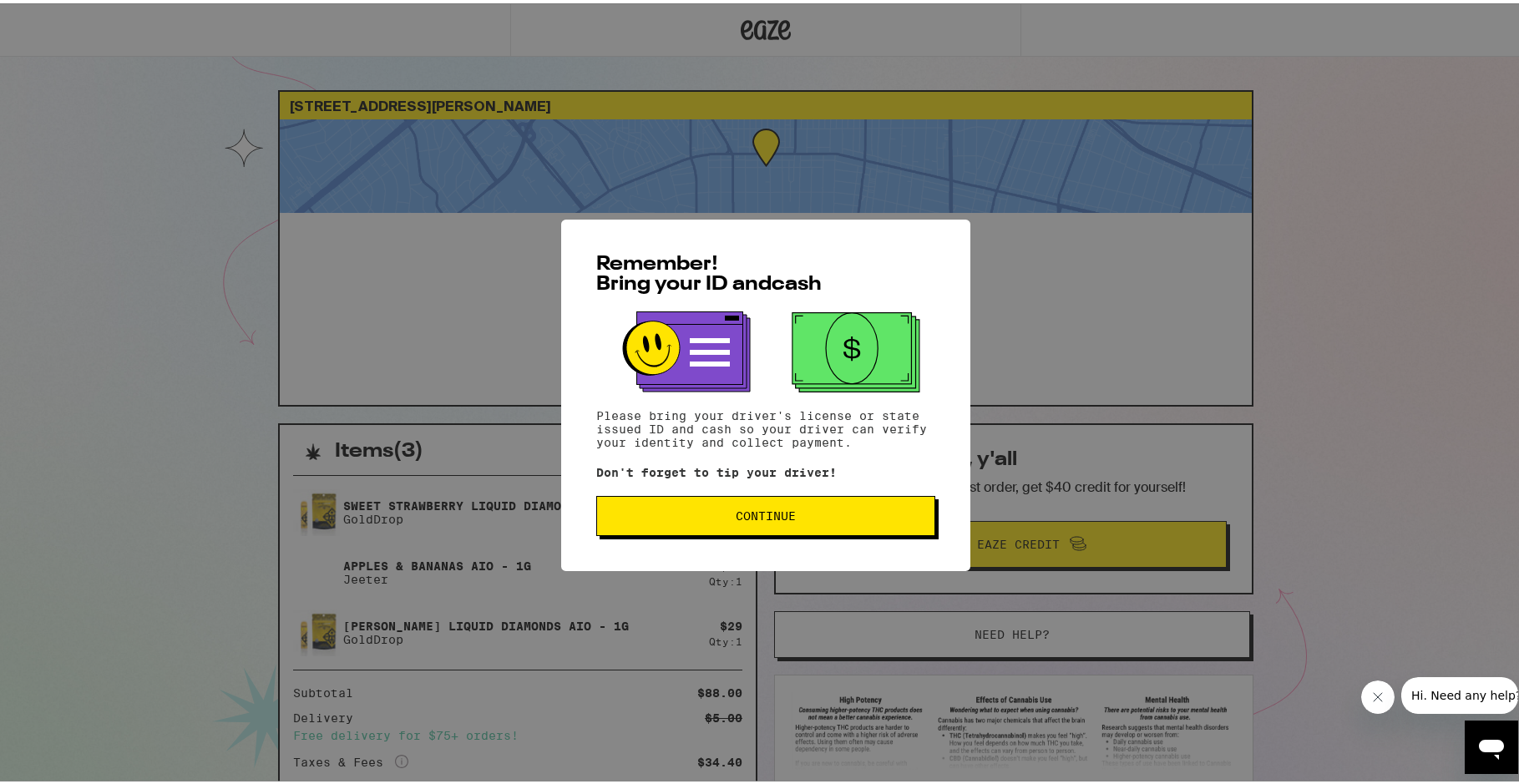
click at [777, 515] on span "Continue" at bounding box center [766, 512] width 60 height 11
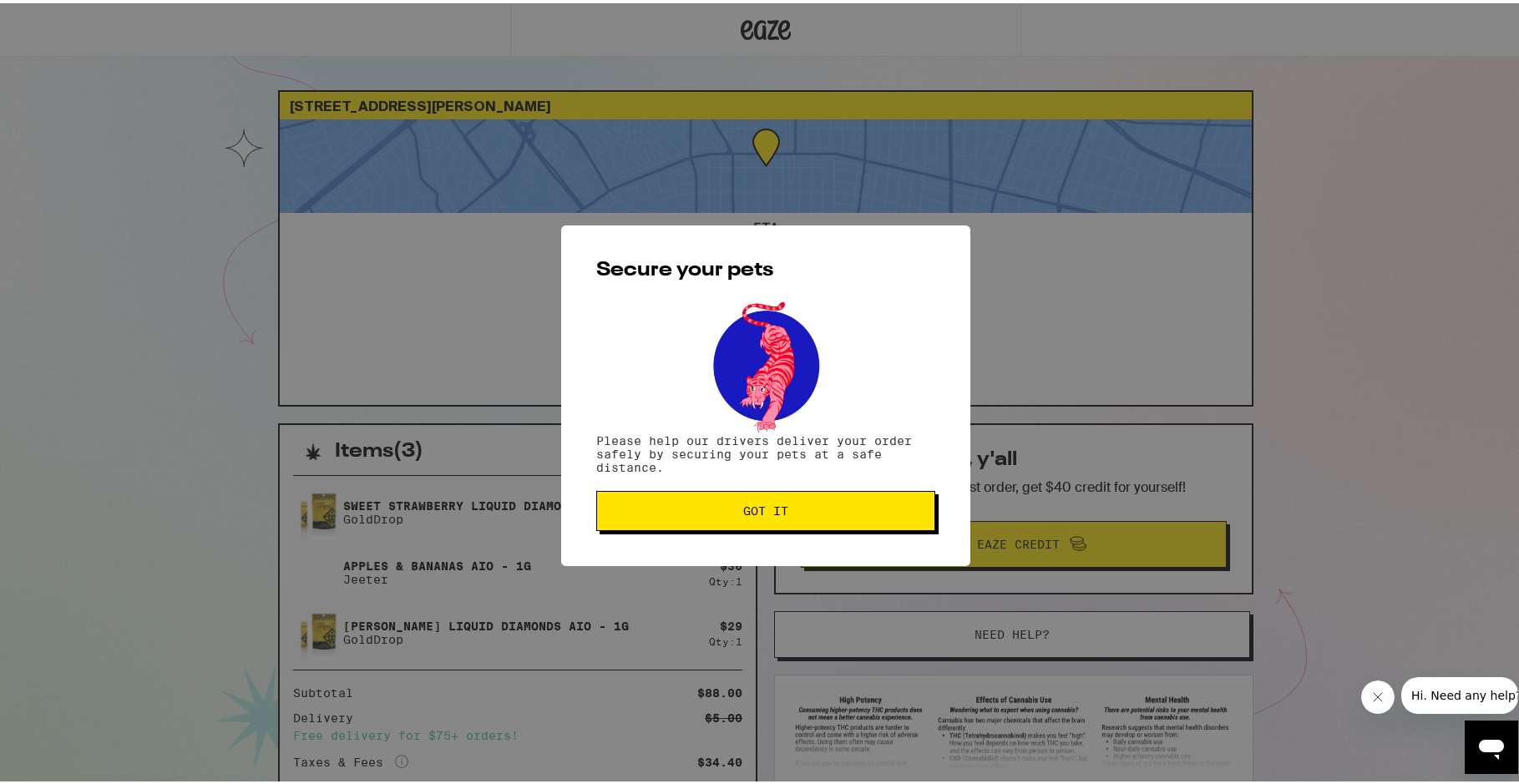
click at [799, 512] on span "Got it" at bounding box center [765, 507] width 310 height 11
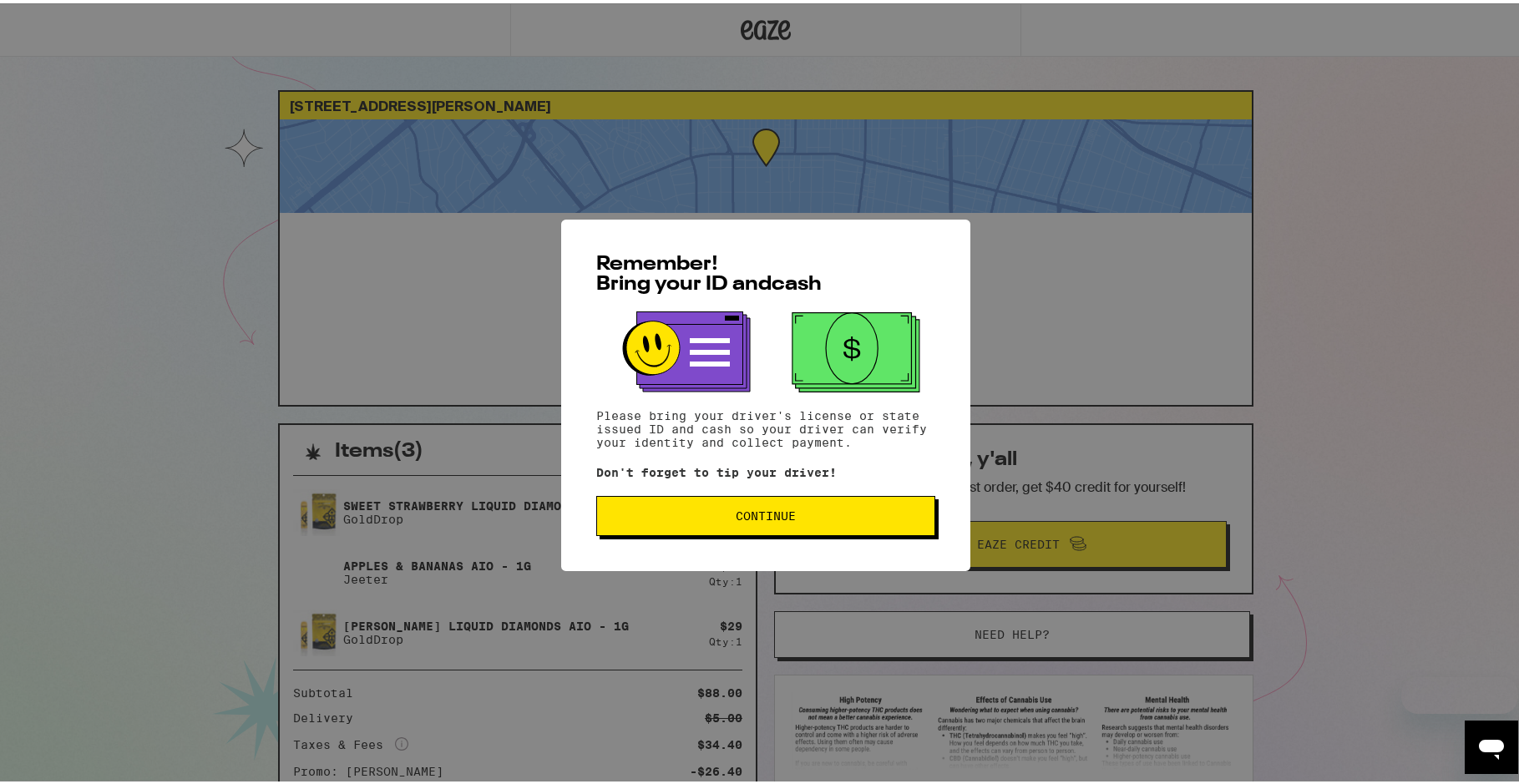
drag, startPoint x: 736, startPoint y: 492, endPoint x: 736, endPoint y: 523, distance: 31.0
click at [736, 493] on div "Remember! Bring your ID and cash Please bring your driver's license or state is…" at bounding box center [766, 392] width 409 height 351
click at [736, 524] on button "Continue" at bounding box center [766, 513] width 339 height 40
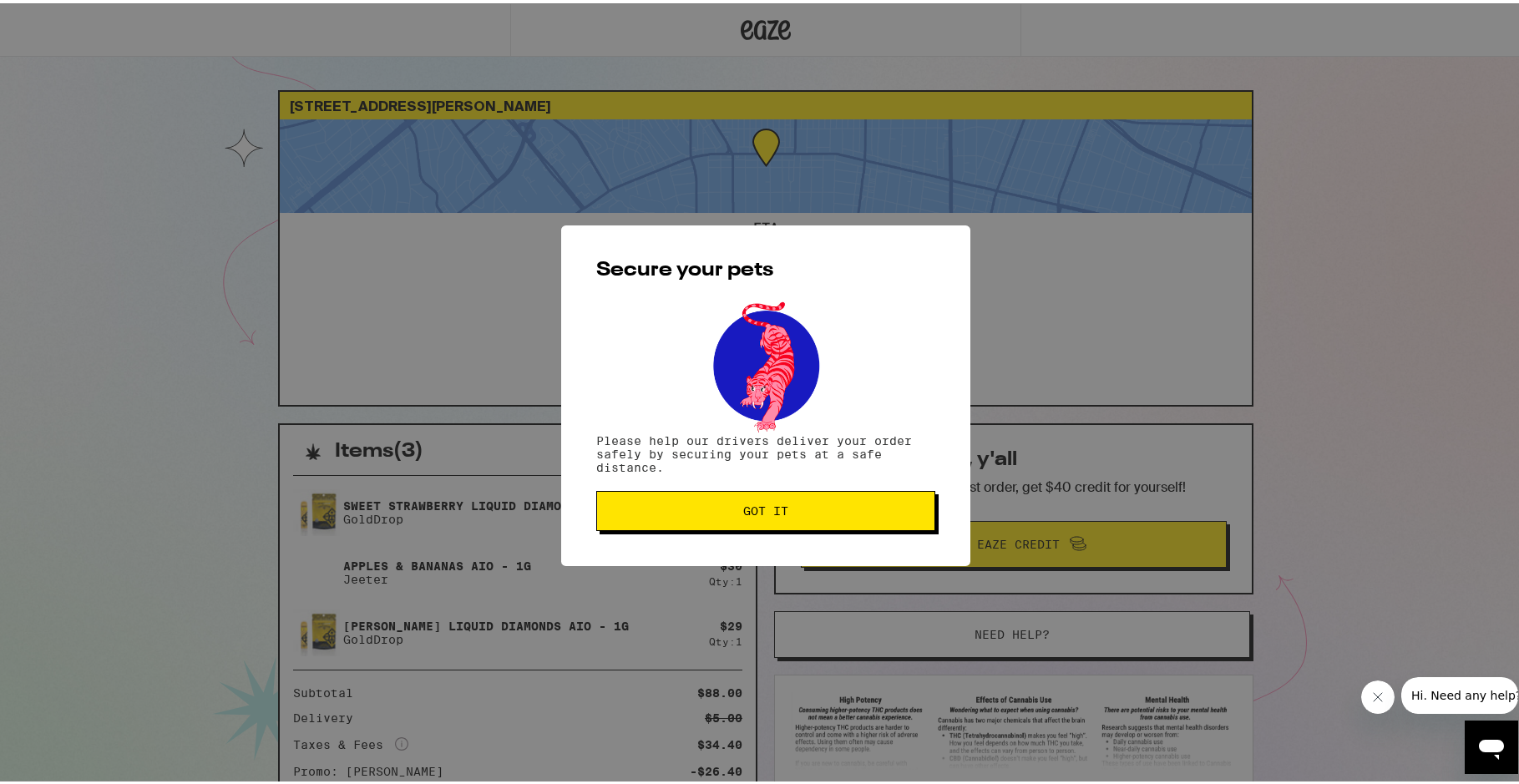
click at [735, 524] on button "Got it" at bounding box center [766, 508] width 339 height 40
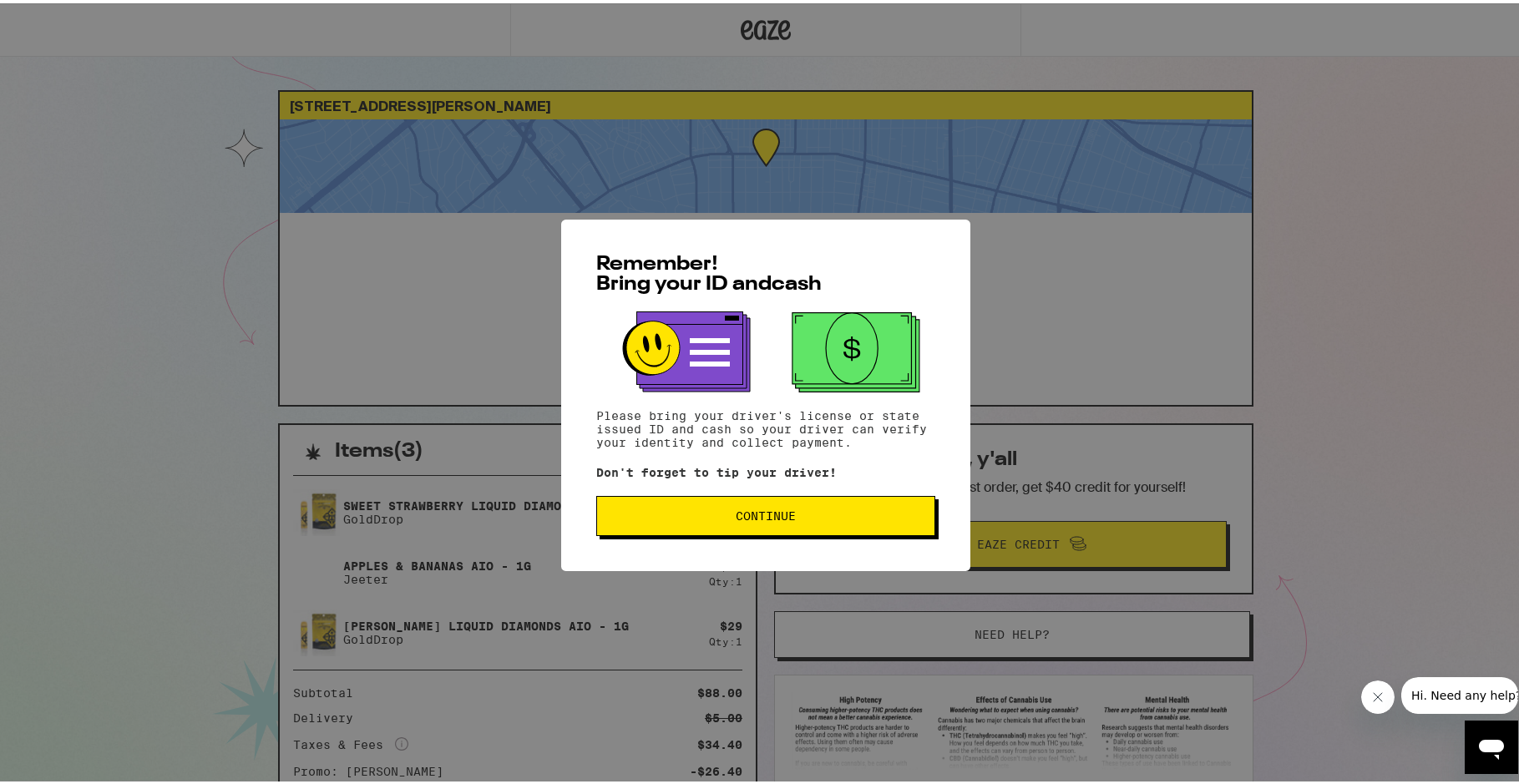
click at [739, 513] on span "Continue" at bounding box center [766, 512] width 60 height 11
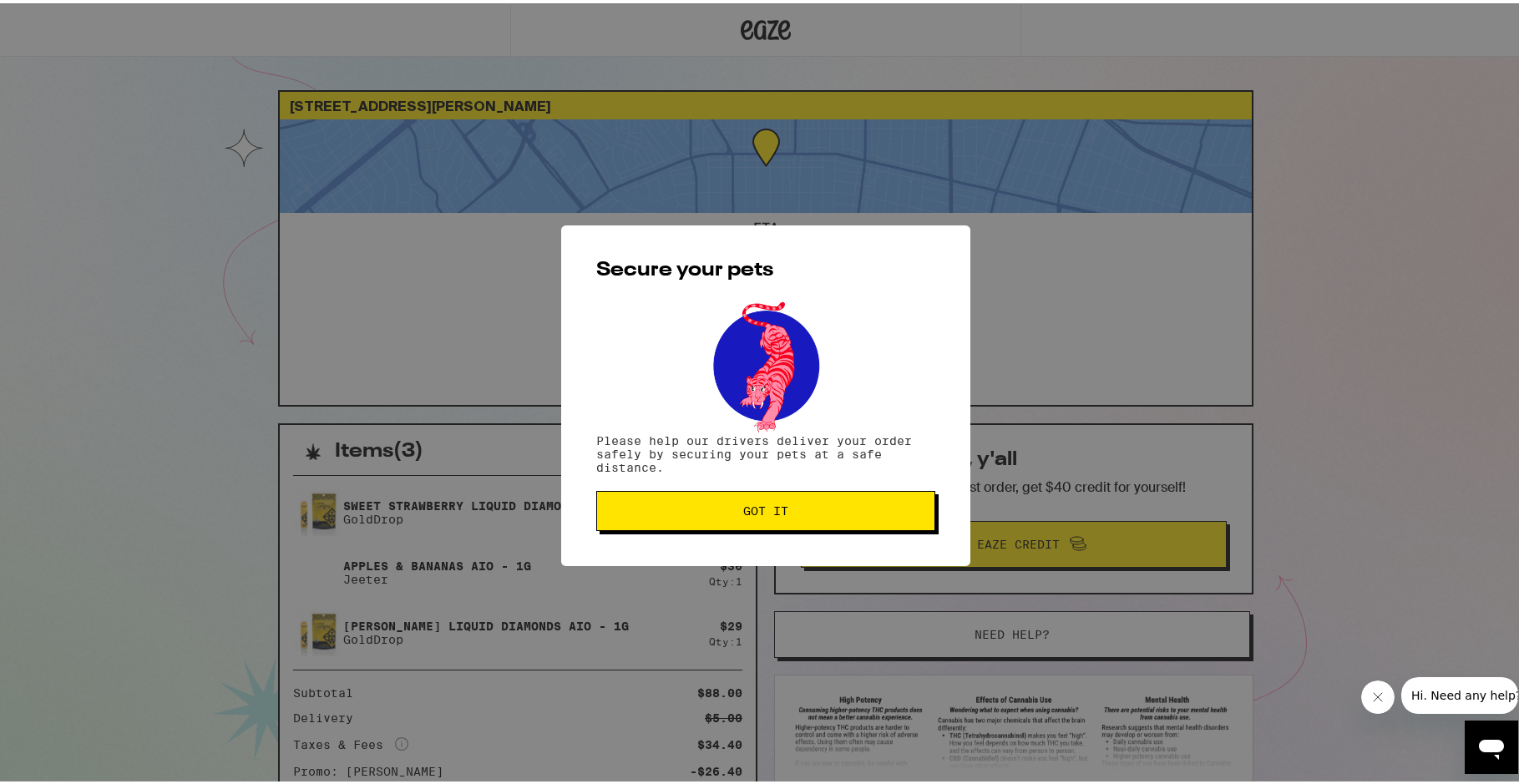
click at [732, 508] on span "Got it" at bounding box center [765, 507] width 310 height 11
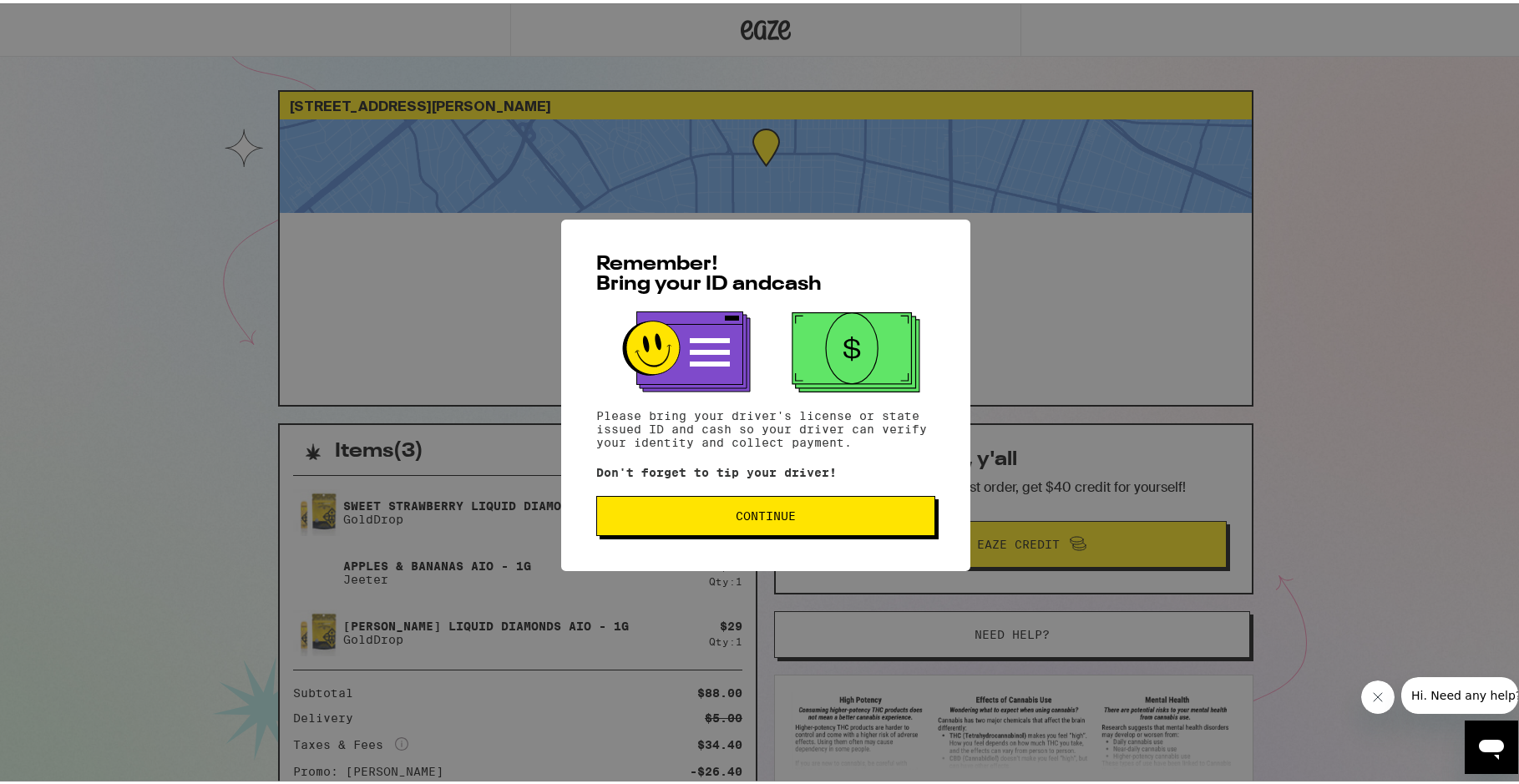
click at [848, 507] on button "Continue" at bounding box center [766, 513] width 339 height 40
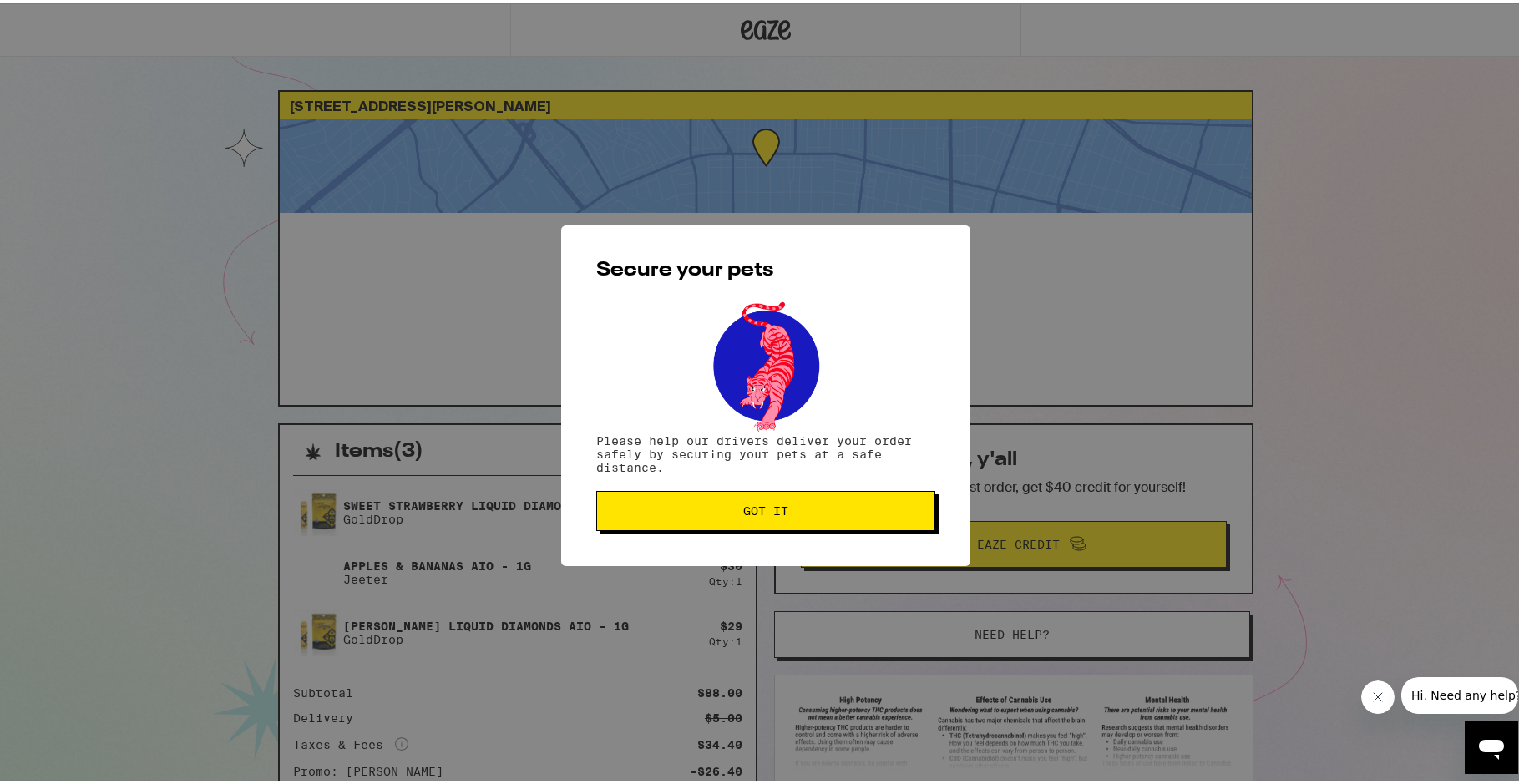
click at [829, 507] on span "Got it" at bounding box center [765, 507] width 310 height 11
